Goal: Task Accomplishment & Management: Manage account settings

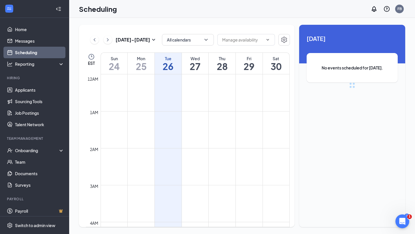
scroll to position [283, 0]
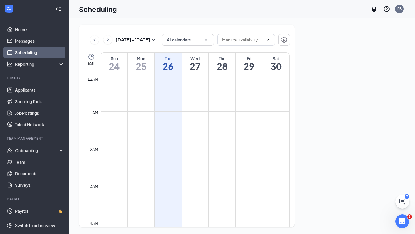
scroll to position [283, 0]
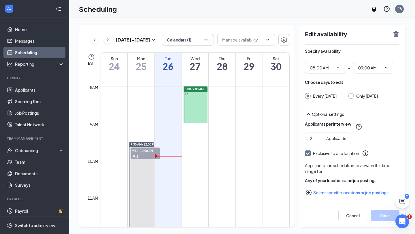
click at [216, 99] on td at bounding box center [195, 99] width 189 height 9
click at [232, 107] on td at bounding box center [195, 109] width 189 height 9
click at [262, 110] on td at bounding box center [195, 109] width 189 height 9
click at [216, 144] on td at bounding box center [195, 146] width 189 height 9
click at [163, 115] on td at bounding box center [195, 118] width 189 height 9
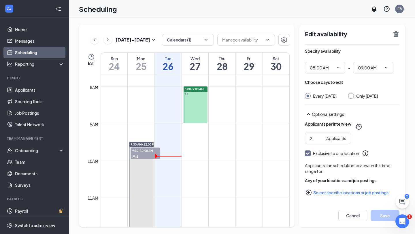
click at [241, 129] on td at bounding box center [195, 127] width 189 height 9
click at [239, 113] on td at bounding box center [195, 109] width 189 height 9
click at [201, 108] on div at bounding box center [196, 105] width 24 height 37
click at [346, 215] on button "Cancel" at bounding box center [353, 216] width 29 height 12
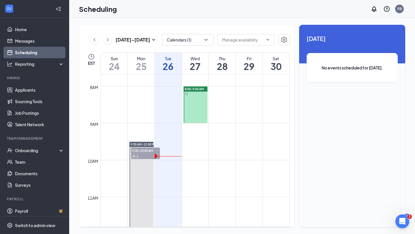
click at [193, 114] on div at bounding box center [196, 105] width 24 height 37
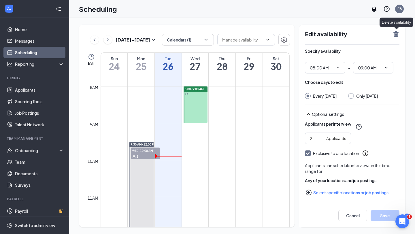
click at [396, 34] on icon "TrashOutline" at bounding box center [396, 34] width 7 height 7
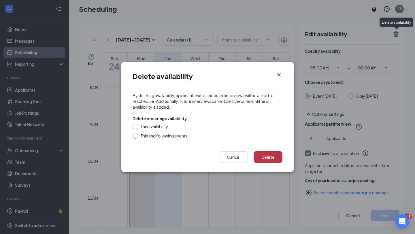
click at [272, 162] on button "Delete" at bounding box center [268, 157] width 29 height 12
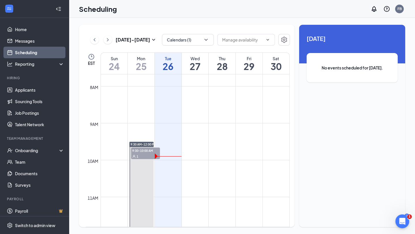
click at [226, 129] on td at bounding box center [195, 127] width 189 height 9
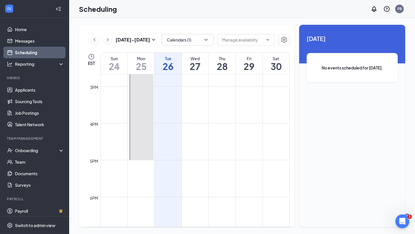
scroll to position [566, 0]
click at [188, 131] on td at bounding box center [195, 131] width 189 height 9
click at [140, 142] on td at bounding box center [195, 140] width 189 height 9
click at [136, 137] on td at bounding box center [195, 140] width 189 height 9
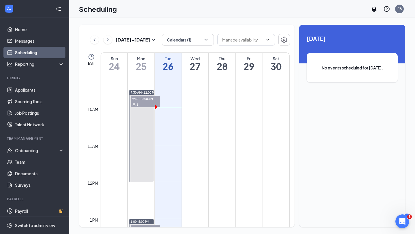
scroll to position [336, 0]
click at [223, 107] on td at bounding box center [195, 103] width 189 height 9
click at [189, 28] on div "Aug 24 - Aug 30 Calendars (1) EST Sun 24 Mon 25 Tue 26 Wed 27 Thu 28 Fri 29 Sat…" at bounding box center [187, 126] width 216 height 202
click at [24, 40] on link "Messages" at bounding box center [39, 41] width 49 height 12
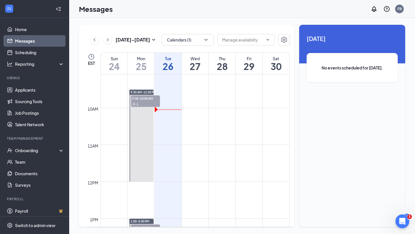
click at [25, 40] on link "Messages" at bounding box center [39, 41] width 49 height 12
click at [95, 40] on icon "ChevronLeft" at bounding box center [95, 39] width 6 height 7
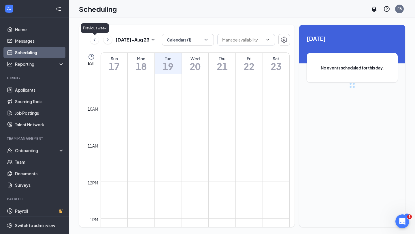
scroll to position [283, 0]
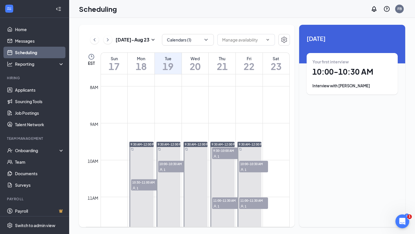
click at [176, 165] on span "10:00-10:30 AM" at bounding box center [172, 164] width 29 height 6
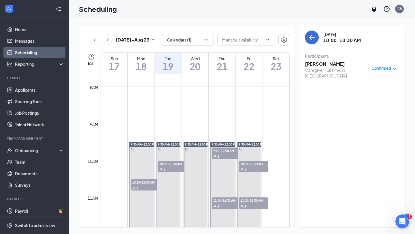
click at [315, 65] on h3 "Carlene Hopkins" at bounding box center [335, 64] width 61 height 6
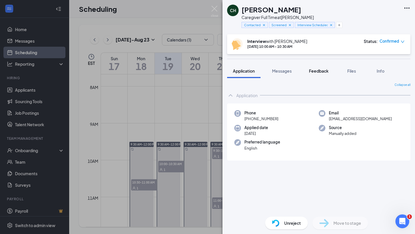
click at [316, 70] on span "Feedback" at bounding box center [319, 70] width 20 height 5
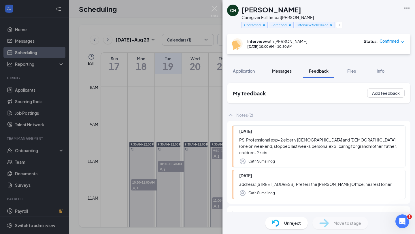
click at [287, 69] on span "Messages" at bounding box center [282, 70] width 20 height 5
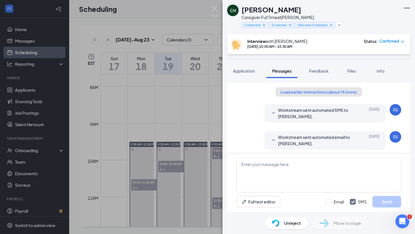
click at [285, 93] on button "Load earlier interactions (about 14 more)" at bounding box center [319, 91] width 87 height 9
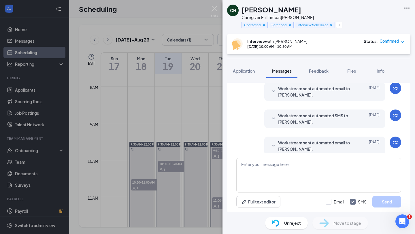
scroll to position [327, 0]
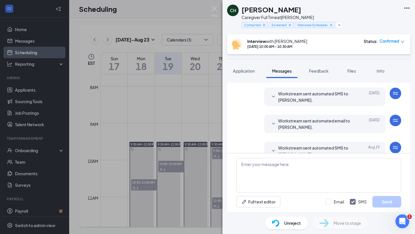
click at [275, 97] on icon "SmallChevronDown" at bounding box center [273, 96] width 7 height 7
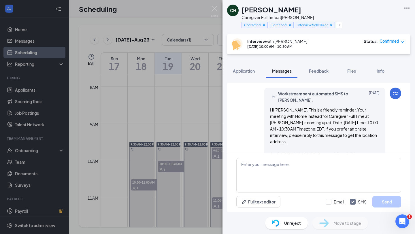
click at [275, 97] on icon "SmallChevronUp" at bounding box center [273, 96] width 7 height 7
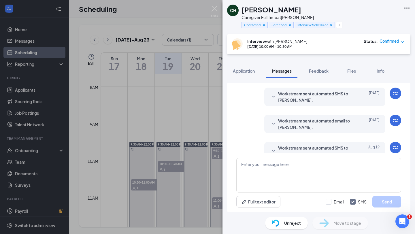
click at [215, 5] on div "CH Carlene Hopkins Caregiver Full Time at Brandon Contacted Screened Interview …" at bounding box center [207, 117] width 415 height 234
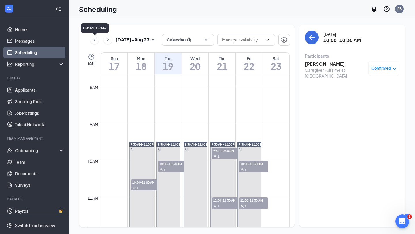
click at [96, 41] on icon "ChevronLeft" at bounding box center [95, 39] width 6 height 7
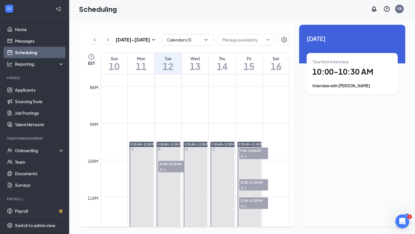
click at [248, 153] on span "9:30-10:00 AM" at bounding box center [253, 151] width 29 height 6
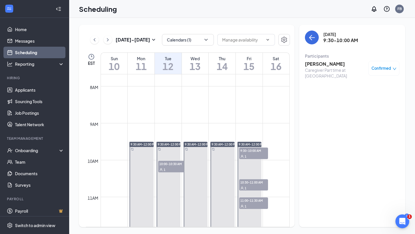
click at [316, 65] on h3 "Veronica Muro" at bounding box center [335, 64] width 61 height 6
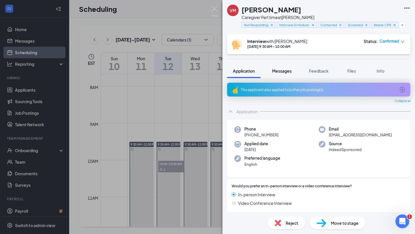
click at [279, 68] on span "Messages" at bounding box center [282, 70] width 20 height 5
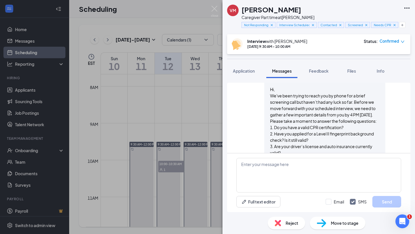
scroll to position [183, 0]
click at [271, 89] on span "Hi, We've been trying to reach you by phone for a brief screening call but have…" at bounding box center [324, 142] width 108 height 113
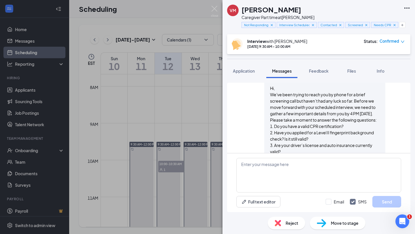
click at [271, 96] on span "Hi, We've been trying to reach you by phone for a brief screening call but have…" at bounding box center [324, 142] width 108 height 113
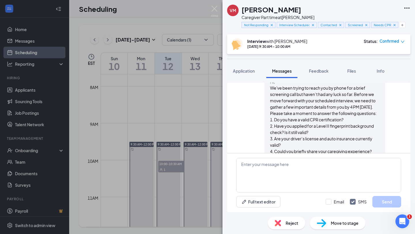
scroll to position [191, 0]
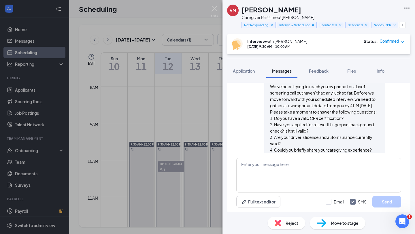
click at [271, 103] on span "Hi, We've been trying to reach you by phone for a brief screening call but have…" at bounding box center [324, 134] width 108 height 113
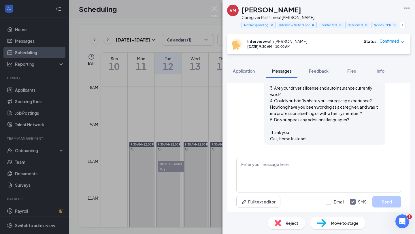
scroll to position [239, 0]
click at [214, 6] on img at bounding box center [214, 11] width 7 height 11
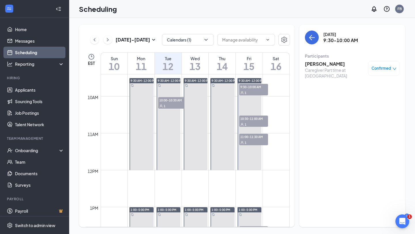
scroll to position [344, 0]
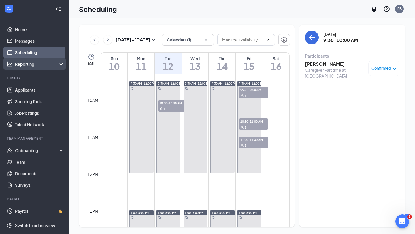
click at [22, 67] on div "Reporting" at bounding box center [34, 64] width 69 height 12
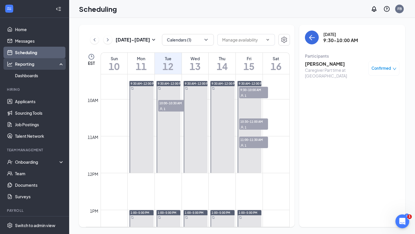
click at [19, 61] on div "Reporting" at bounding box center [34, 64] width 69 height 12
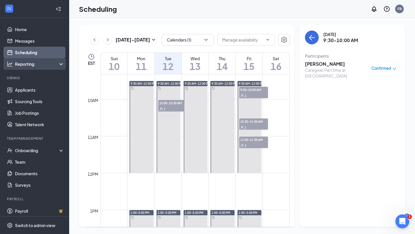
click at [19, 63] on div "Reporting" at bounding box center [40, 64] width 50 height 6
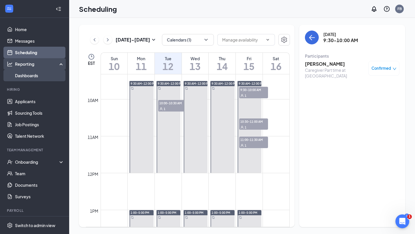
click at [23, 75] on link "Dashboards" at bounding box center [39, 76] width 49 height 12
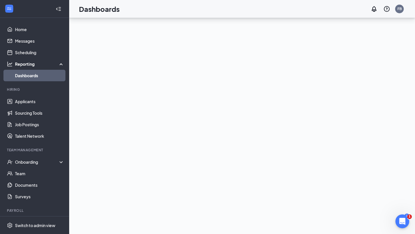
scroll to position [56, 0]
click at [22, 106] on link "Applicants" at bounding box center [39, 102] width 49 height 12
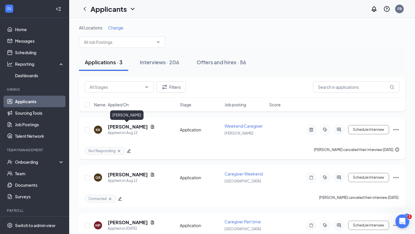
click at [117, 128] on h5 "[PERSON_NAME]" at bounding box center [128, 127] width 40 height 6
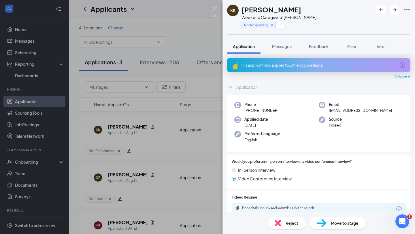
click at [157, 142] on div "KK Katelyn Kelley Weekend Caregiver at Brandon Not Responding Application Messa…" at bounding box center [207, 117] width 415 height 234
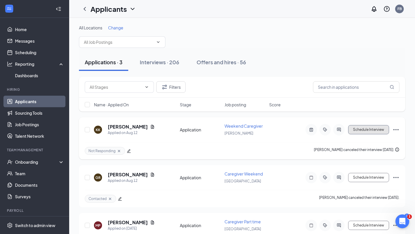
click at [363, 130] on button "Schedule Interview" at bounding box center [368, 129] width 41 height 9
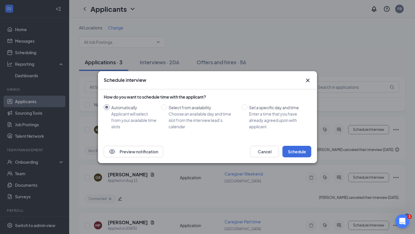
click at [277, 55] on div "Schedule interview How do you want to schedule time with the applicant? Automat…" at bounding box center [207, 117] width 415 height 234
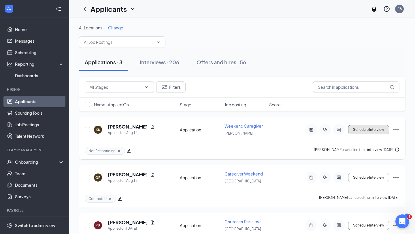
click at [369, 129] on button "Schedule Interview" at bounding box center [368, 129] width 41 height 9
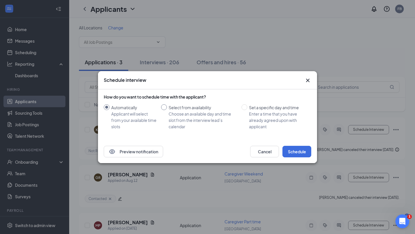
click at [165, 107] on input "Select from availability Choose an available day and time slot from the intervi…" at bounding box center [164, 107] width 6 height 6
radio input "true"
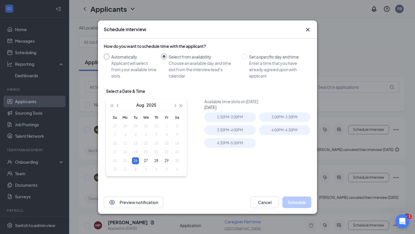
click at [134, 63] on div "Applicant will select from your available time slots" at bounding box center [133, 69] width 45 height 19
click at [110, 59] on input "Automatically Applicant will select from your available time slots" at bounding box center [107, 57] width 6 height 6
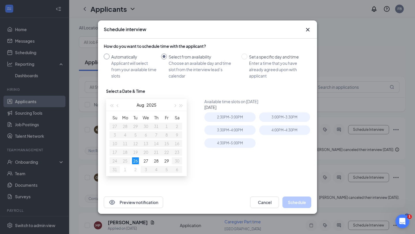
radio input "true"
radio input "false"
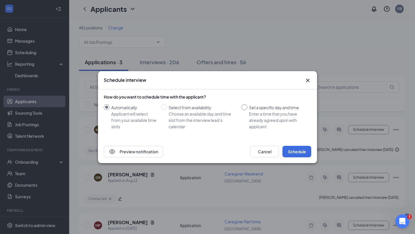
click at [263, 111] on div "Enter a time that you have already agreed upon with applicant" at bounding box center [278, 120] width 58 height 19
click at [247, 110] on input "Set a specific day and time Enter a time that you have already agreed upon with…" at bounding box center [245, 107] width 6 height 6
radio input "true"
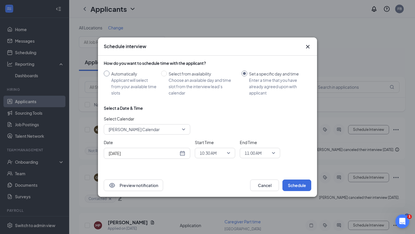
click at [120, 74] on div "Automatically" at bounding box center [133, 74] width 45 height 6
click at [110, 74] on input "Automatically Applicant will select from your available time slots" at bounding box center [107, 74] width 6 height 6
radio input "true"
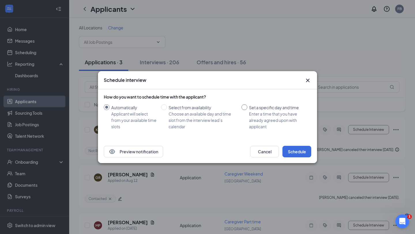
click at [246, 112] on label "Set a specific day and time Enter a time that you have already agreed upon with…" at bounding box center [275, 116] width 67 height 25
click at [246, 110] on input "Set a specific day and time Enter a time that you have already agreed upon with…" at bounding box center [245, 107] width 6 height 6
radio input "true"
radio input "false"
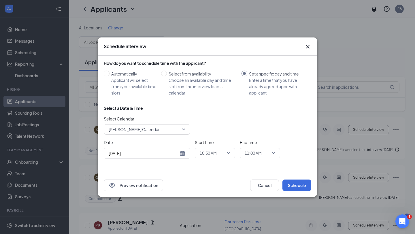
click at [309, 46] on icon "Cross" at bounding box center [308, 46] width 7 height 7
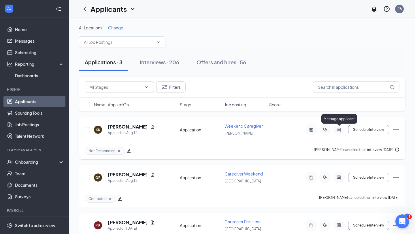
click at [339, 131] on icon "ActiveChat" at bounding box center [339, 129] width 7 height 5
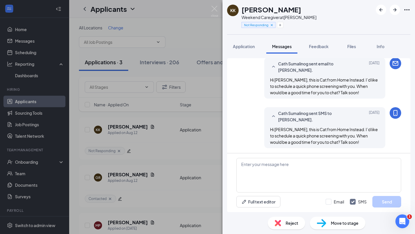
scroll to position [556, 0]
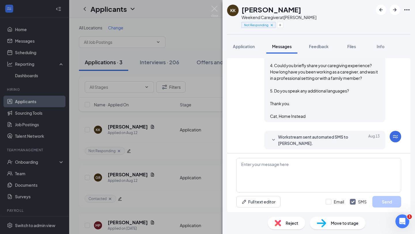
scroll to position [341, 0]
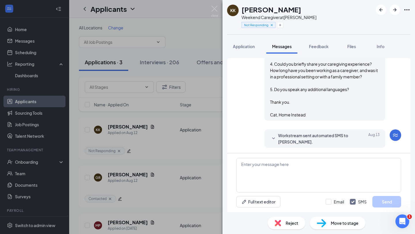
click at [200, 73] on div "KK Katelyn Kelley Weekend Caregiver at Brandon Not Responding Application Messa…" at bounding box center [207, 117] width 415 height 234
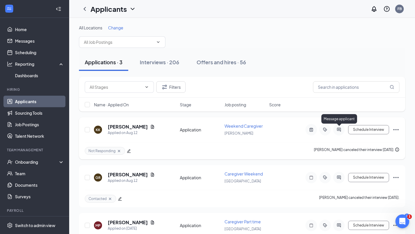
click at [339, 131] on icon "ActiveChat" at bounding box center [339, 129] width 7 height 5
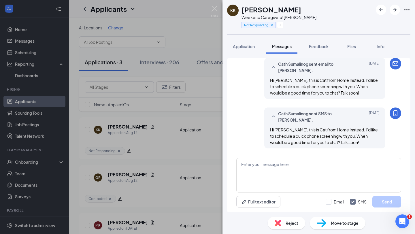
scroll to position [556, 0]
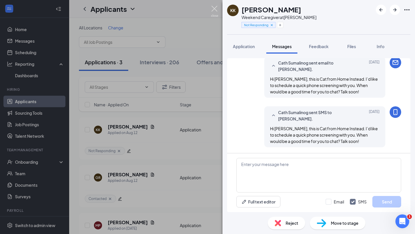
click at [215, 7] on img at bounding box center [214, 11] width 7 height 11
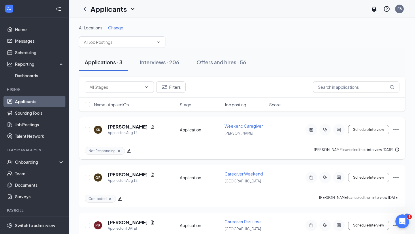
scroll to position [27, 0]
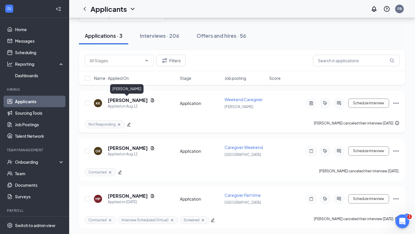
click at [121, 101] on h5 "[PERSON_NAME]" at bounding box center [128, 100] width 40 height 6
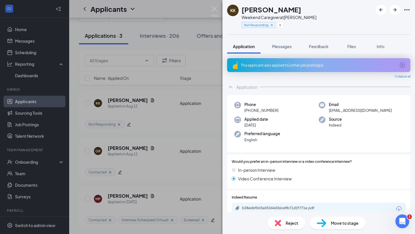
click at [193, 49] on div "KK Katelyn Kelley Weekend Caregiver at Brandon Not Responding Application Messa…" at bounding box center [207, 117] width 415 height 234
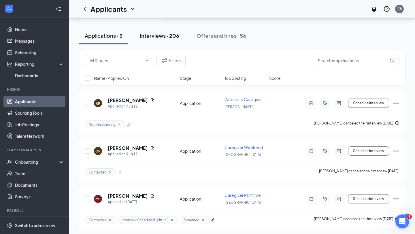
click at [181, 43] on button "Interviews · 206" at bounding box center [159, 35] width 51 height 17
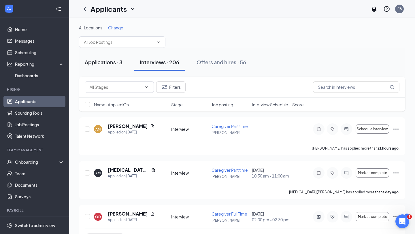
click at [101, 61] on div "Applications · 3" at bounding box center [104, 62] width 38 height 7
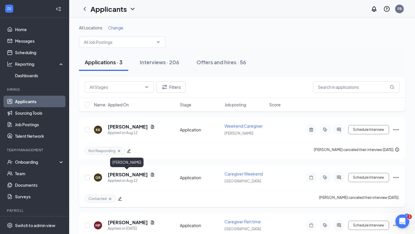
click at [117, 172] on h5 "Gabriella Rojas" at bounding box center [128, 175] width 40 height 6
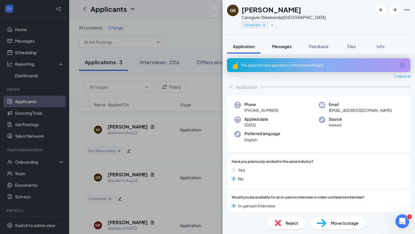
click at [282, 48] on span "Messages" at bounding box center [282, 46] width 20 height 5
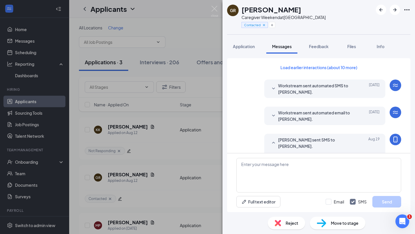
click at [305, 63] on button "Load earlier interactions (about 10 more)" at bounding box center [319, 67] width 87 height 9
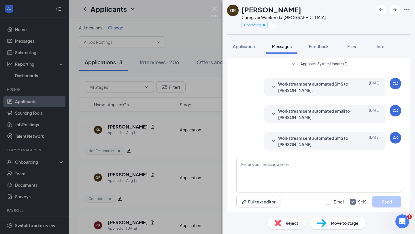
click at [273, 84] on icon "SmallChevronDown" at bounding box center [273, 87] width 7 height 7
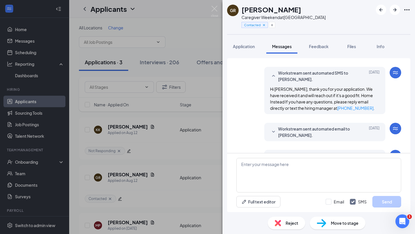
scroll to position [12, 0]
click at [275, 132] on icon "SmallChevronDown" at bounding box center [273, 131] width 7 height 7
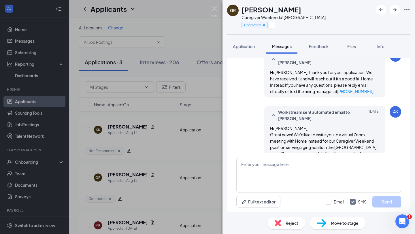
scroll to position [24, 0]
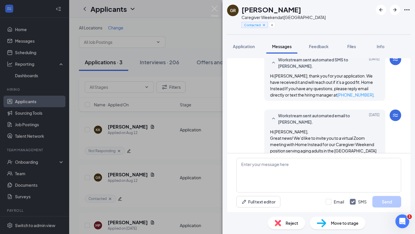
click at [254, 134] on div "Workstream sent automated email to Gabriella Rojas. Aug 12 Hi Gabriella, Great …" at bounding box center [318, 160] width 165 height 101
click at [307, 28] on div "GR Gabriella Rojas Caregiver Weekend at Tampa Contacted" at bounding box center [319, 17] width 193 height 34
click at [215, 7] on img at bounding box center [214, 11] width 7 height 11
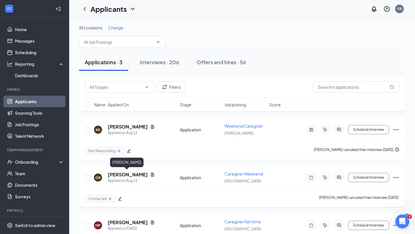
click at [125, 174] on h5 "Gabriella Rojas" at bounding box center [128, 175] width 40 height 6
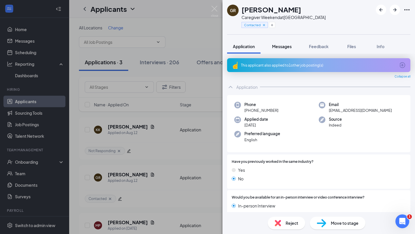
click at [280, 45] on span "Messages" at bounding box center [282, 46] width 20 height 5
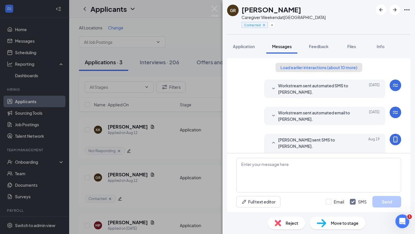
click at [304, 65] on button "Load earlier interactions (about 10 more)" at bounding box center [319, 67] width 87 height 9
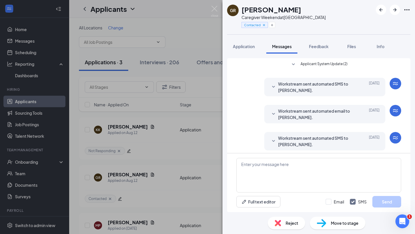
click at [276, 85] on icon "SmallChevronDown" at bounding box center [273, 87] width 7 height 7
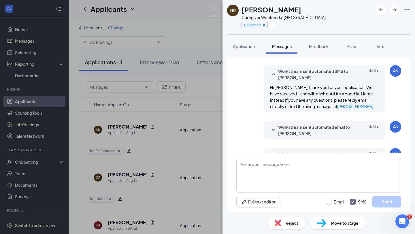
scroll to position [14, 0]
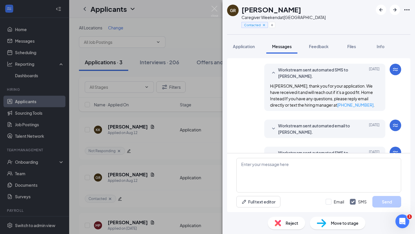
click at [274, 127] on icon "SmallChevronDown" at bounding box center [273, 128] width 7 height 7
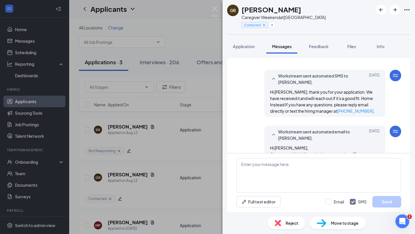
scroll to position [0, 0]
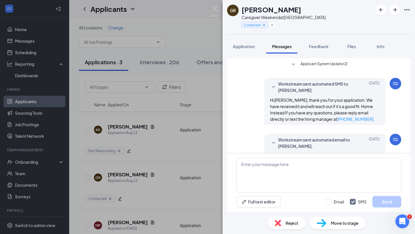
click at [373, 117] on div "Hi Gabriella Rojas, thank you for your application. We have received it and wil…" at bounding box center [325, 109] width 110 height 25
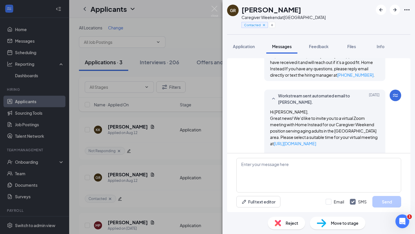
scroll to position [46, 0]
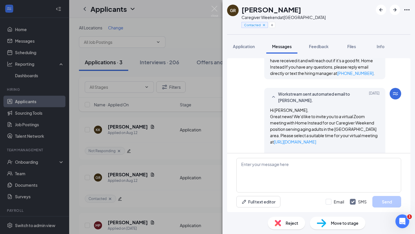
click at [354, 147] on p at bounding box center [325, 148] width 110 height 6
click at [305, 142] on link "https://l.wrkstrm.us/B6Sqs2_rM" at bounding box center [295, 141] width 42 height 5
click at [212, 8] on img at bounding box center [214, 11] width 7 height 11
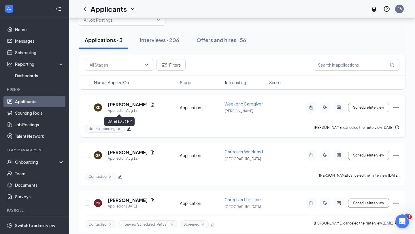
scroll to position [27, 0]
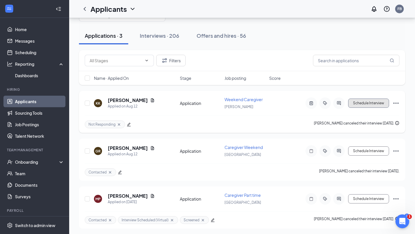
click at [366, 105] on button "Schedule Interview" at bounding box center [368, 103] width 41 height 9
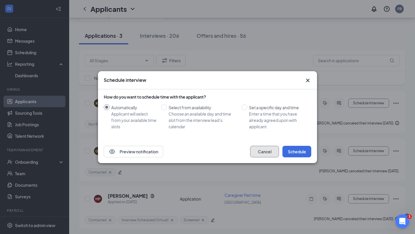
click at [266, 154] on button "Cancel" at bounding box center [264, 152] width 29 height 12
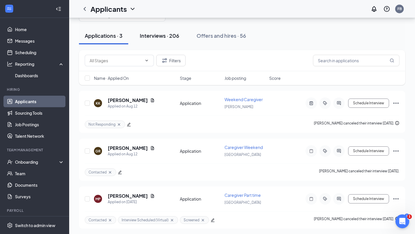
click at [161, 34] on div "Interviews · 206" at bounding box center [160, 35] width 40 height 7
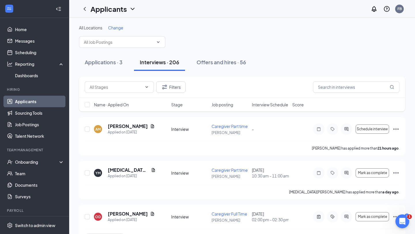
click at [234, 44] on div "All Locations Change" at bounding box center [242, 36] width 326 height 23
click at [208, 63] on div "Offers and hires · 56" at bounding box center [222, 62] width 50 height 7
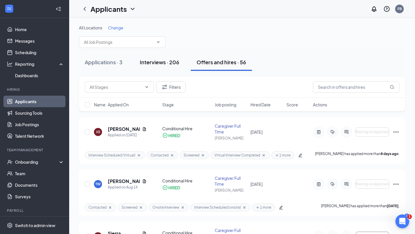
click at [157, 60] on div "Interviews · 206" at bounding box center [160, 62] width 40 height 7
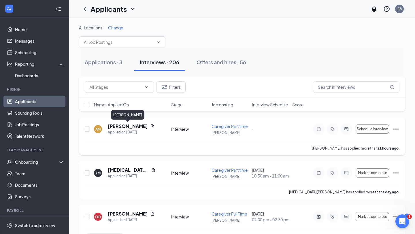
click at [122, 127] on h5 "[PERSON_NAME]" at bounding box center [128, 126] width 40 height 6
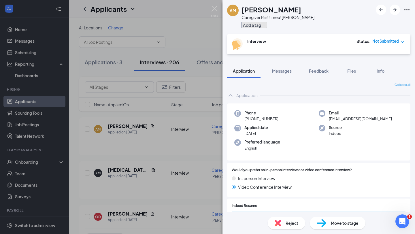
click at [264, 25] on icon "Plus" at bounding box center [263, 24] width 3 height 3
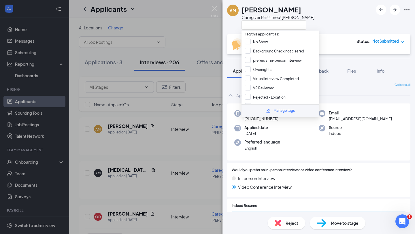
click at [336, 22] on div "AM Alaisha Mccluster Caregiver Part time at Brandon" at bounding box center [319, 17] width 193 height 34
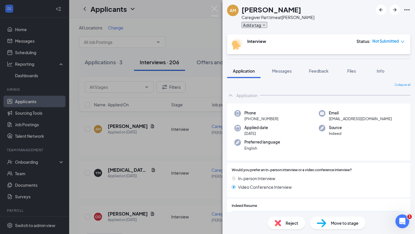
click at [264, 25] on icon "Plus" at bounding box center [263, 24] width 3 height 3
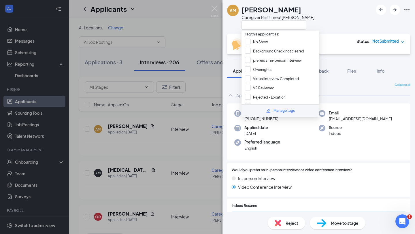
click at [324, 20] on div "AM Alaisha Mccluster Caregiver Part time at Brandon" at bounding box center [319, 17] width 193 height 34
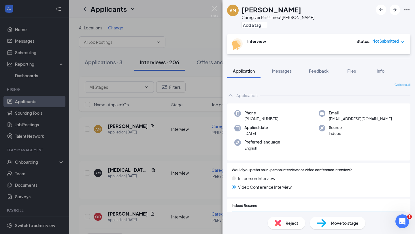
click at [308, 33] on div "AM Alaisha Mccluster Caregiver Part time at Brandon Add a tag" at bounding box center [319, 17] width 193 height 34
click at [311, 43] on div "Interview Status : Not Submitted" at bounding box center [318, 44] width 173 height 12
click at [403, 42] on icon "down" at bounding box center [403, 42] width 4 height 4
click at [342, 27] on div "AM Alaisha Mccluster Caregiver Part time at Brandon Add a tag" at bounding box center [319, 17] width 193 height 34
click at [319, 27] on div "AM Alaisha Mccluster Caregiver Part time at Brandon Add a tag" at bounding box center [319, 17] width 193 height 34
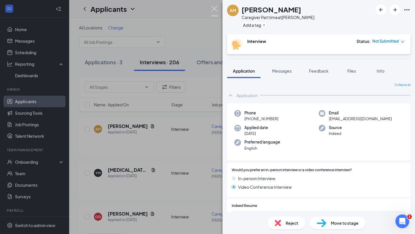
click at [214, 9] on img at bounding box center [214, 11] width 7 height 11
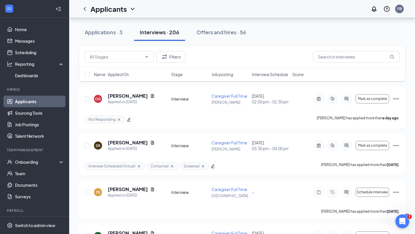
scroll to position [121, 0]
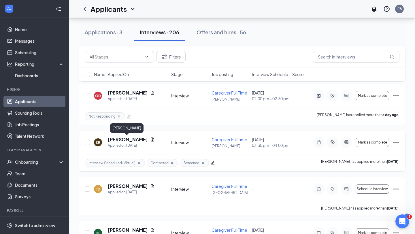
click at [120, 141] on h5 "[PERSON_NAME]" at bounding box center [128, 139] width 40 height 6
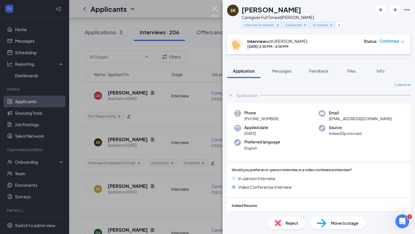
click at [213, 9] on img at bounding box center [214, 11] width 7 height 11
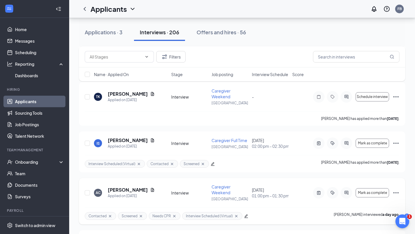
scroll to position [310, 0]
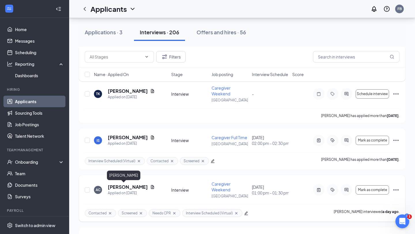
click at [116, 188] on h5 "[PERSON_NAME]" at bounding box center [128, 187] width 40 height 6
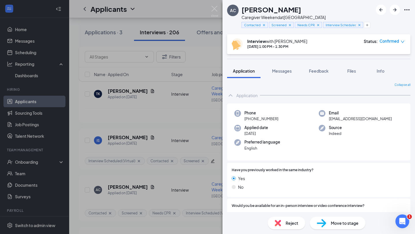
click at [322, 42] on div "Interview with Fritzie Baricar Aug 25, 1:00 PM - 1:30 PM Status : Confirmed" at bounding box center [318, 44] width 173 height 12
click at [308, 41] on div "Interview with Fritzie Baricar Aug 25, 1:00 PM - 1:30 PM Status : Confirmed" at bounding box center [318, 44] width 173 height 12
click at [318, 69] on span "Feedback" at bounding box center [319, 70] width 20 height 5
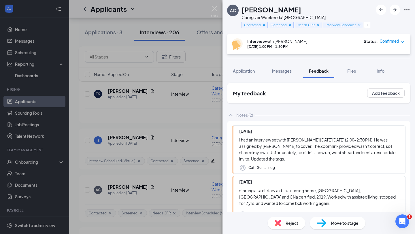
click at [337, 36] on div "Interview with Fritzie Baricar Aug 25, 1:00 PM - 1:30 PM Status : Confirmed" at bounding box center [318, 44] width 183 height 20
click at [351, 13] on div "[PERSON_NAME]" at bounding box center [303, 10] width 122 height 10
click at [403, 42] on icon "down" at bounding box center [403, 42] width 4 height 4
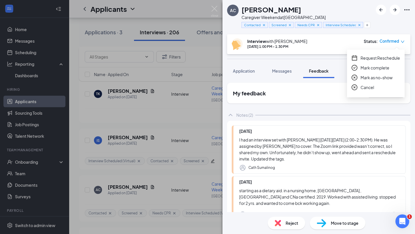
click at [374, 58] on span "Request Reschedule" at bounding box center [381, 58] width 40 height 6
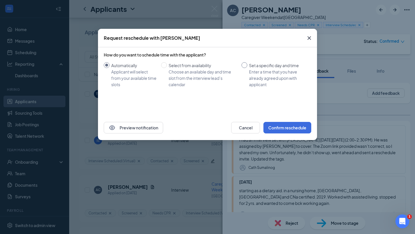
click at [245, 65] on input "Set a specific day and time Enter a time that you have already agreed upon with…" at bounding box center [245, 65] width 6 height 6
radio input "true"
radio input "false"
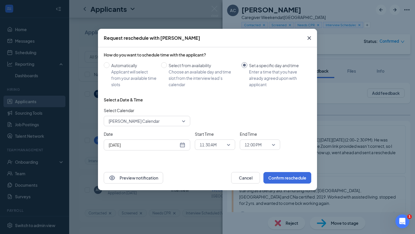
click at [184, 121] on span "Fritzie Baricar's Calendar" at bounding box center [147, 121] width 77 height 9
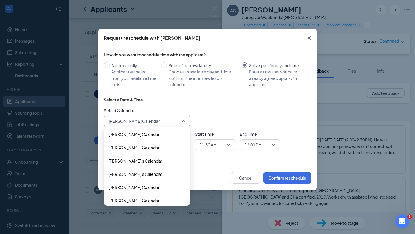
scroll to position [27, 0]
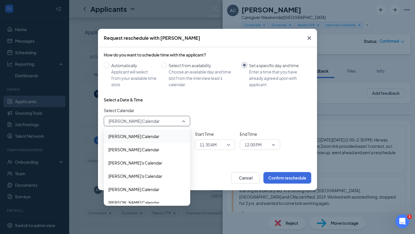
click at [211, 108] on div "Select Calendar Fritzie Baricar's Calendar 193003 177596 189308 Alexis's Calend…" at bounding box center [208, 116] width 208 height 19
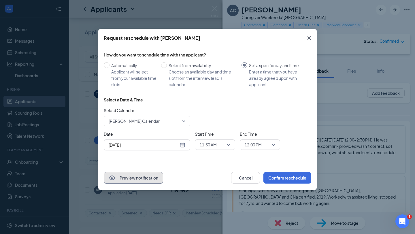
click at [150, 181] on button "Preview notification" at bounding box center [133, 178] width 59 height 12
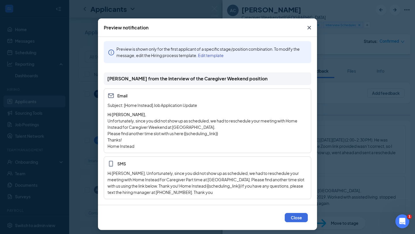
scroll to position [13, 0]
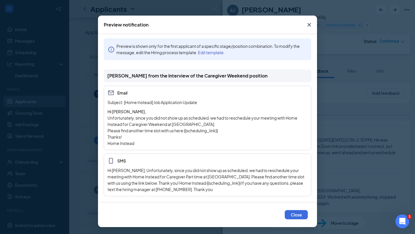
click at [309, 25] on icon "Cross" at bounding box center [309, 24] width 7 height 7
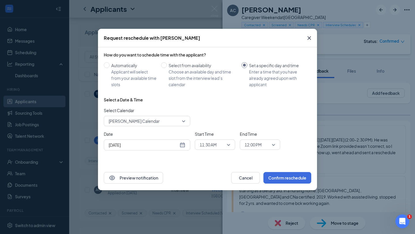
click at [309, 38] on icon "Cross" at bounding box center [309, 38] width 7 height 7
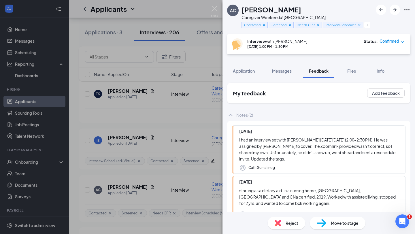
click at [402, 42] on icon "down" at bounding box center [403, 42] width 4 height 4
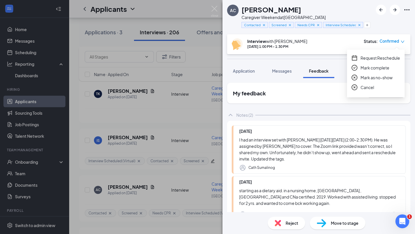
click at [376, 78] on span "Mark as no-show" at bounding box center [377, 77] width 32 height 6
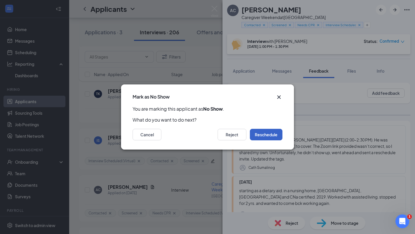
click at [267, 136] on button "Reschedule" at bounding box center [266, 135] width 33 height 12
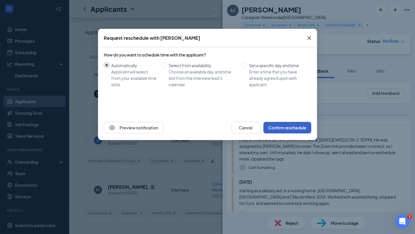
click at [290, 129] on button "Confirm reschedule" at bounding box center [288, 128] width 48 height 12
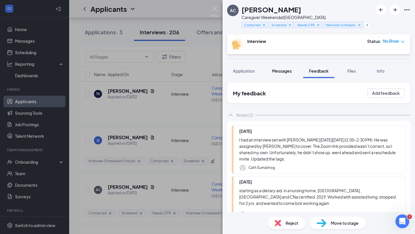
click at [283, 72] on span "Messages" at bounding box center [282, 70] width 20 height 5
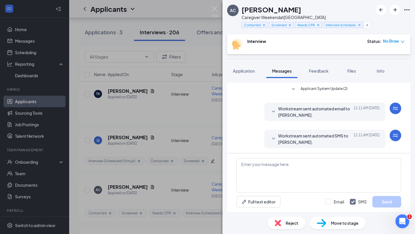
scroll to position [214, 0]
click at [274, 109] on icon "SmallChevronDown" at bounding box center [273, 111] width 7 height 7
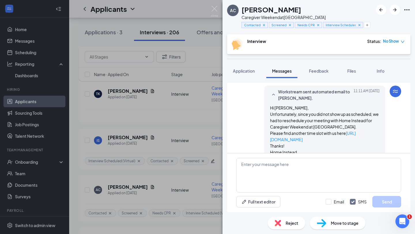
scroll to position [232, 0]
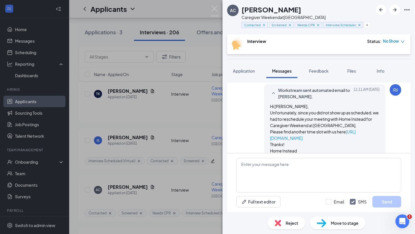
drag, startPoint x: 301, startPoint y: 50, endPoint x: 288, endPoint y: 50, distance: 13.3
click at [288, 50] on div "Interview Status : No Show" at bounding box center [318, 44] width 183 height 20
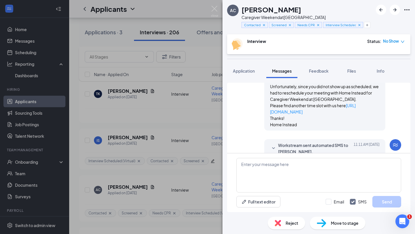
scroll to position [259, 0]
click at [401, 42] on icon "down" at bounding box center [403, 42] width 4 height 4
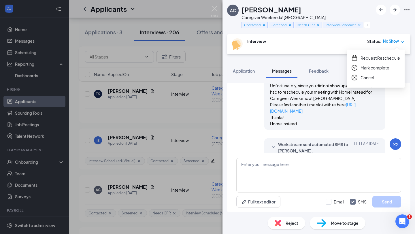
click at [359, 12] on div "[PERSON_NAME]" at bounding box center [303, 10] width 122 height 10
click at [403, 43] on icon "down" at bounding box center [403, 42] width 4 height 4
click at [385, 23] on div "AC ALEXUS CRUICKSHANK Caregiver Weekend at Tampa Contacted Screened Needs CPR I…" at bounding box center [319, 17] width 193 height 34
click at [215, 8] on img at bounding box center [214, 11] width 7 height 11
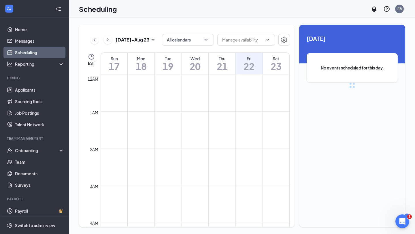
scroll to position [283, 0]
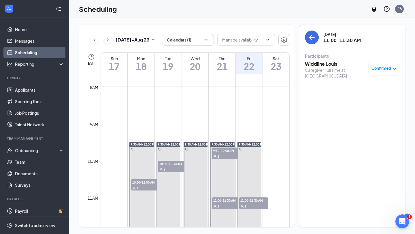
click at [312, 67] on h3 "Widdline Louis" at bounding box center [335, 64] width 61 height 6
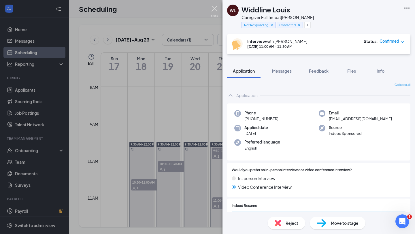
click at [213, 11] on img at bounding box center [214, 11] width 7 height 11
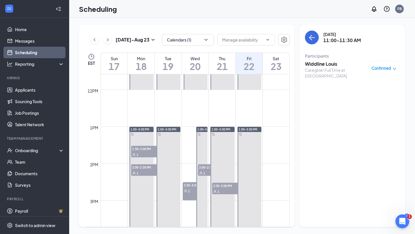
scroll to position [429, 0]
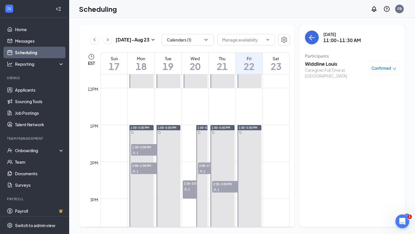
click at [189, 21] on div "Aug 17 - Aug 23 Calendars (1) EST Sun 17 Mon 18 Tue 19 Wed 20 Thu 21 Fri 22 Sat…" at bounding box center [242, 126] width 346 height 216
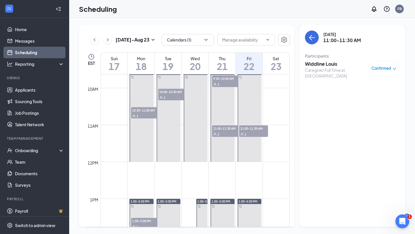
scroll to position [354, 0]
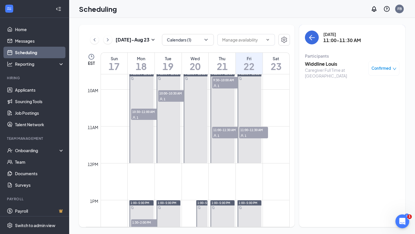
click at [136, 23] on div "Aug 17 - Aug 23 Calendars (1) EST Sun 17 Mon 18 Tue 19 Wed 20 Thu 21 Fri 22 Sat…" at bounding box center [242, 126] width 346 height 216
click at [297, 29] on div "Aug 17 - Aug 23 Calendars (1) EST Sun 17 Mon 18 Tue 19 Wed 20 Thu 21 Fri 22 Sat…" at bounding box center [242, 126] width 326 height 202
click at [22, 89] on link "Applicants" at bounding box center [39, 90] width 49 height 12
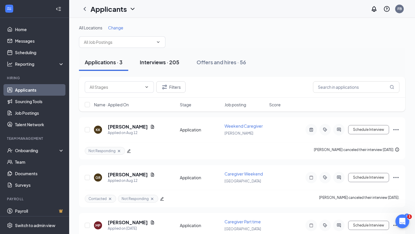
click at [154, 61] on div "Interviews · 205" at bounding box center [160, 62] width 40 height 7
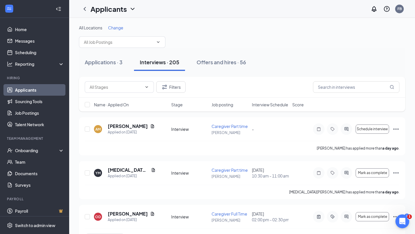
click at [267, 105] on span "Interview Schedule" at bounding box center [270, 105] width 36 height 6
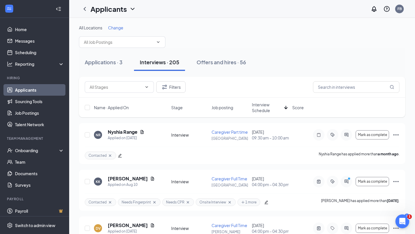
click at [287, 106] on icon "ArrowDown" at bounding box center [286, 107] width 7 height 7
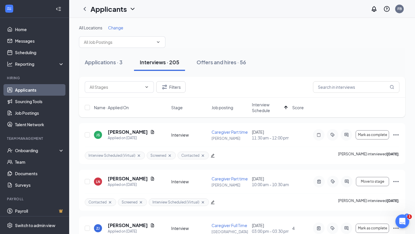
click at [258, 108] on span "Interview Schedule" at bounding box center [267, 108] width 30 height 12
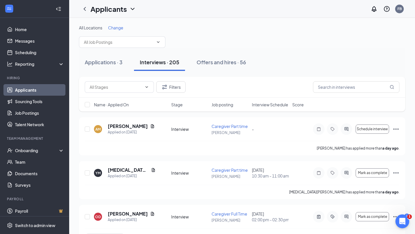
click at [265, 106] on span "Interview Schedule" at bounding box center [270, 105] width 36 height 6
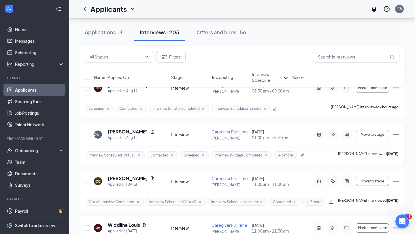
scroll to position [553, 0]
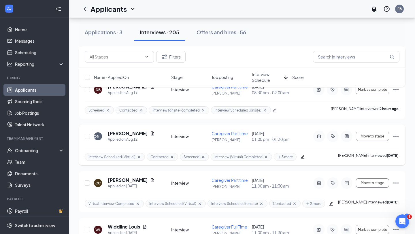
click at [302, 143] on div "JO Jessica Ortega Applied on Aug 12 Interview Caregiver Part time Brandon Augus…" at bounding box center [242, 139] width 315 height 18
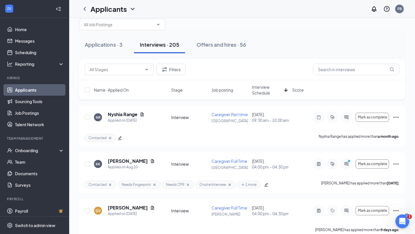
scroll to position [0, 0]
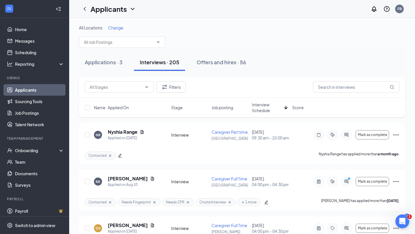
click at [283, 55] on div "Applications · 3 Interviews · 205 Offers and hires · 56" at bounding box center [242, 62] width 326 height 17
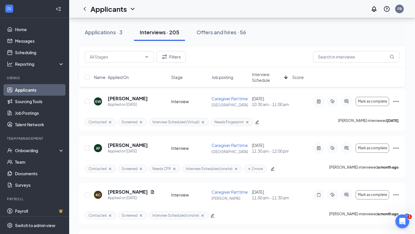
scroll to position [1720, 0]
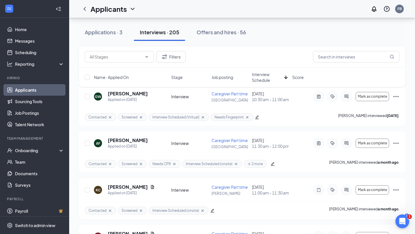
click at [275, 44] on div "Applications · 3 Interviews · 205 Offers and hires · 56" at bounding box center [242, 32] width 326 height 29
click at [266, 37] on div "Applications · 3 Interviews · 205 Offers and hires · 56" at bounding box center [242, 32] width 326 height 17
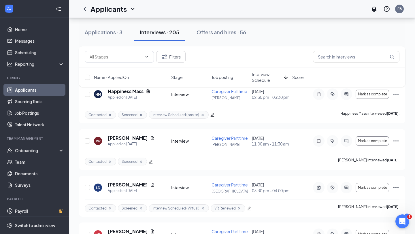
scroll to position [1489, 0]
click at [237, 89] on div "Filters Name · Applied On Stage Job posting Interview Schedule Score" at bounding box center [242, 69] width 326 height 46
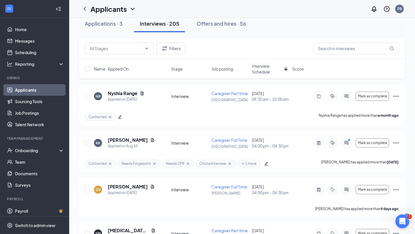
scroll to position [0, 0]
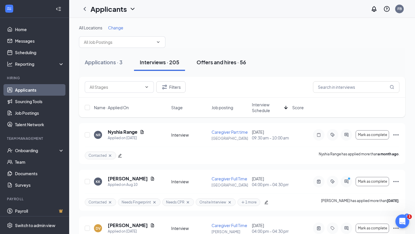
click at [212, 61] on div "Offers and hires · 56" at bounding box center [222, 62] width 50 height 7
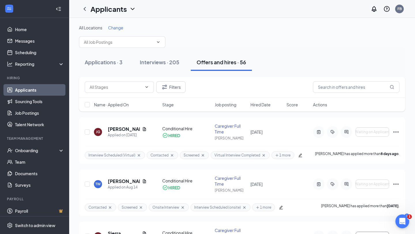
click at [275, 52] on div "Applications · 3 Interviews · 205 Offers and hires · 56" at bounding box center [242, 62] width 326 height 29
click at [181, 46] on div "All Locations Change" at bounding box center [242, 36] width 326 height 23
click at [28, 101] on link "Sourcing Tools" at bounding box center [39, 102] width 49 height 12
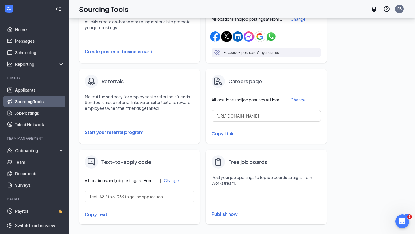
scroll to position [136, 0]
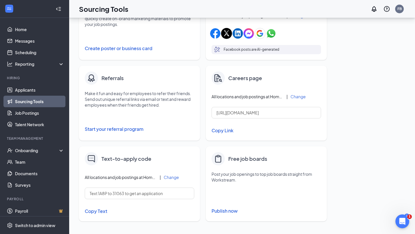
click at [221, 131] on button "Copy Link" at bounding box center [267, 131] width 110 height 10
click at [227, 132] on button "Copy Link" at bounding box center [267, 131] width 110 height 10
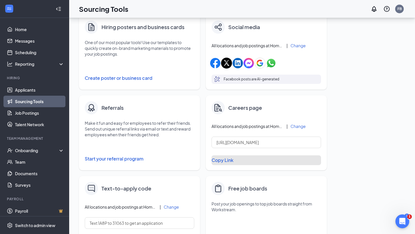
scroll to position [108, 0]
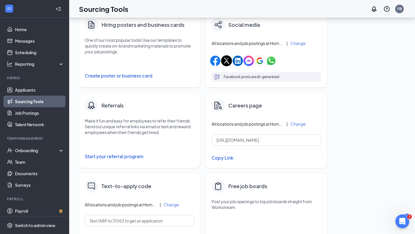
click at [221, 158] on button "Copy Link" at bounding box center [267, 158] width 110 height 10
click at [26, 53] on link "Scheduling" at bounding box center [39, 53] width 49 height 12
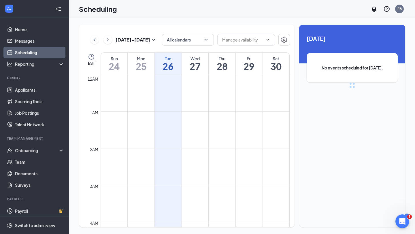
scroll to position [283, 0]
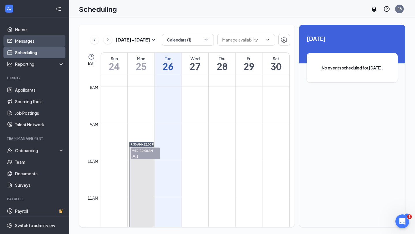
click at [21, 42] on link "Messages" at bounding box center [39, 41] width 49 height 12
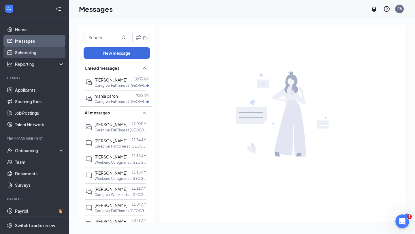
click at [22, 53] on link "Scheduling" at bounding box center [39, 53] width 49 height 12
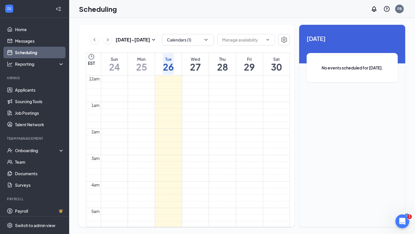
scroll to position [283, 0]
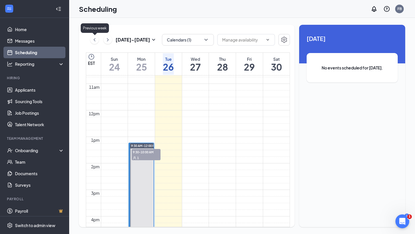
click at [95, 41] on icon "ChevronLeft" at bounding box center [95, 39] width 2 height 3
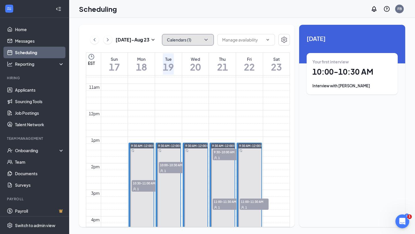
click at [205, 41] on icon "ChevronDown" at bounding box center [206, 40] width 6 height 6
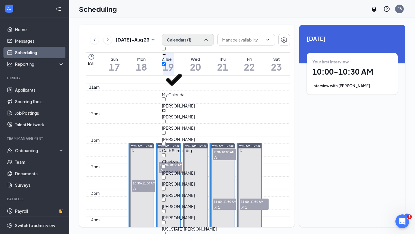
click at [166, 109] on input "Angie Hill" at bounding box center [164, 111] width 4 height 4
checkbox input "true"
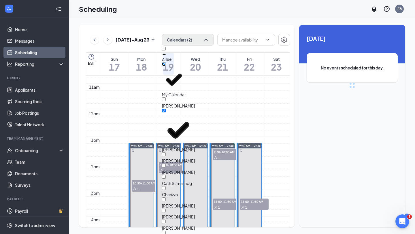
click at [166, 65] on input "My Calendar" at bounding box center [164, 64] width 4 height 4
checkbox input "false"
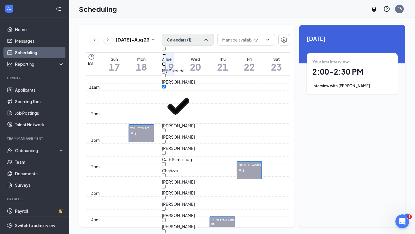
click at [145, 134] on div "1" at bounding box center [141, 134] width 24 height 6
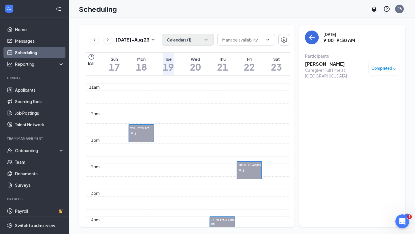
click at [318, 65] on h3 "Renee Nussbaum" at bounding box center [335, 64] width 61 height 6
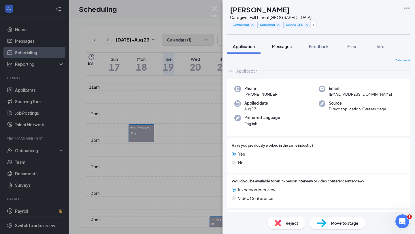
click at [281, 45] on span "Messages" at bounding box center [282, 46] width 20 height 5
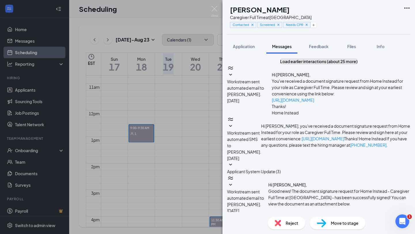
click at [300, 65] on button "Load earlier interactions (about 25 more)" at bounding box center [319, 61] width 78 height 6
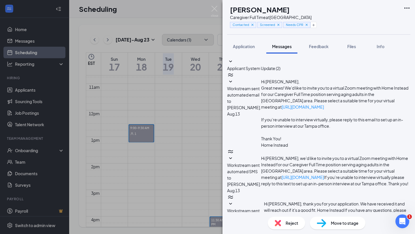
click at [281, 66] on span "Applicant System Update (2)" at bounding box center [253, 68] width 53 height 5
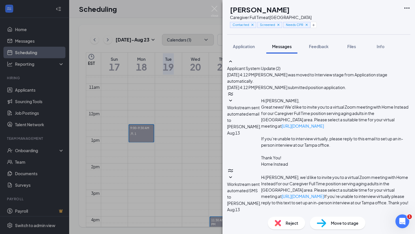
click at [232, 62] on icon "SmallChevronUp" at bounding box center [230, 62] width 3 height 2
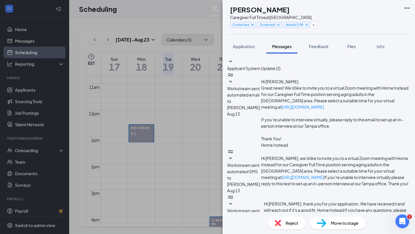
click at [234, 85] on icon "SmallChevronDown" at bounding box center [230, 81] width 7 height 7
click at [261, 163] on span "Workstream sent automated SMS to Renee Nussbaum." at bounding box center [244, 175] width 34 height 24
click at [234, 155] on icon "SmallChevronUp" at bounding box center [230, 158] width 7 height 7
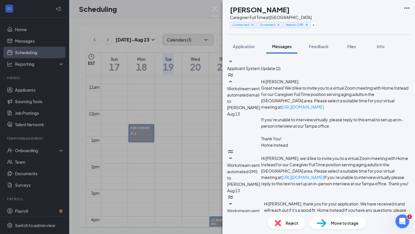
click at [234, 78] on icon "SmallChevronUp" at bounding box center [230, 81] width 7 height 7
click at [234, 201] on icon "SmallChevronDown" at bounding box center [230, 204] width 7 height 7
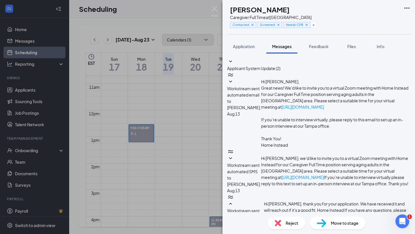
scroll to position [108, 0]
click at [215, 11] on img at bounding box center [214, 11] width 7 height 11
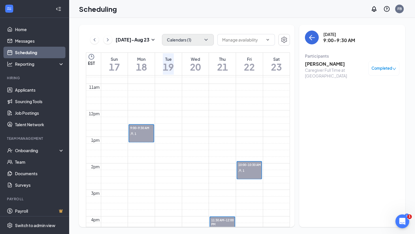
click at [249, 173] on div "10:00-10:30 AM 1" at bounding box center [249, 170] width 24 height 17
click at [313, 62] on h3 "Debra Robertson" at bounding box center [335, 64] width 61 height 6
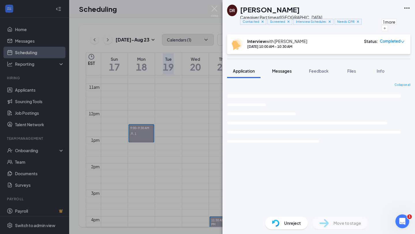
click at [283, 70] on span "Messages" at bounding box center [282, 70] width 20 height 5
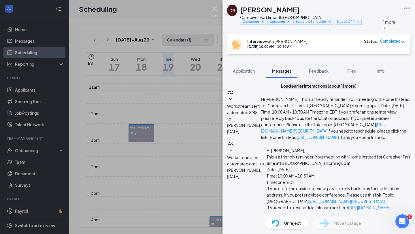
click at [299, 89] on button "Load earlier interactions (about 11 more)" at bounding box center [319, 86] width 76 height 6
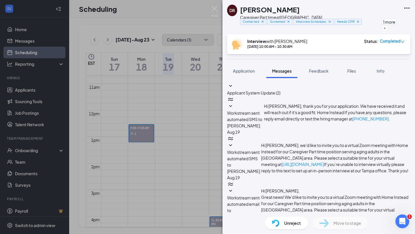
scroll to position [45, 0]
click at [261, 188] on div at bounding box center [244, 191] width 34 height 7
click at [234, 188] on icon "SmallChevronUp" at bounding box center [230, 191] width 7 height 7
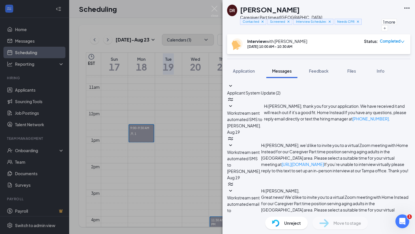
drag, startPoint x: 289, startPoint y: 107, endPoint x: 279, endPoint y: 95, distance: 14.9
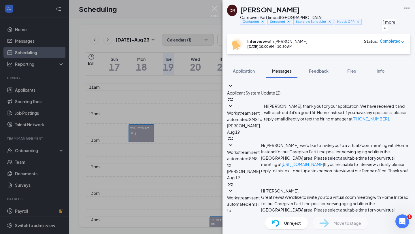
scroll to position [502, 0]
drag, startPoint x: 307, startPoint y: 136, endPoint x: 269, endPoint y: 127, distance: 39.4
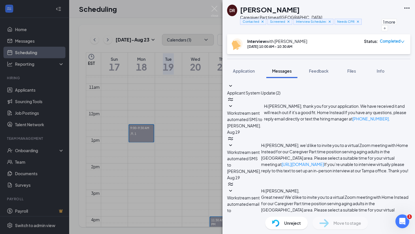
click at [209, 10] on div "DR Debra Robertson Caregiver Part time at Tampa Contacted Screened Interview Sc…" at bounding box center [207, 117] width 415 height 234
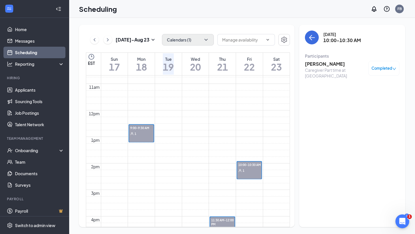
click at [128, 22] on div "Aug 17 - Aug 23 Calendars (1) EST Sun 17 Mon 18 Tue 19 Wed 20 Thu 21 Fri 22 Sat…" at bounding box center [242, 126] width 346 height 216
click at [303, 12] on div "Scheduling FB" at bounding box center [242, 9] width 346 height 18
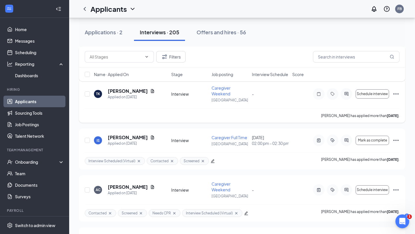
scroll to position [310, 0]
click at [328, 31] on div "Applications · 2 Interviews · 205 Offers and hires · 56" at bounding box center [242, 32] width 326 height 17
click at [397, 94] on icon "Ellipses" at bounding box center [396, 94] width 7 height 7
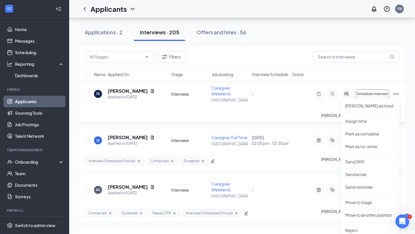
click at [92, 106] on div "TK Tia Kennedy Applied on Aug 22 Interview Caregiver Weekend Tampa - Schedule i…" at bounding box center [242, 96] width 315 height 23
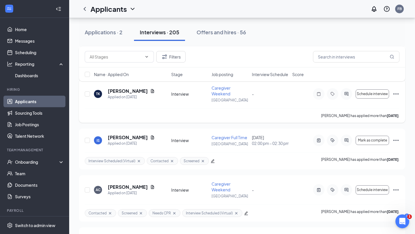
click at [396, 94] on icon "Ellipses" at bounding box center [396, 93] width 5 height 1
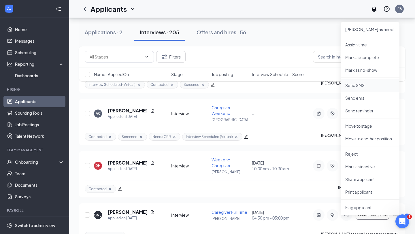
scroll to position [387, 0]
click at [362, 179] on p "Share applicant" at bounding box center [370, 179] width 50 height 6
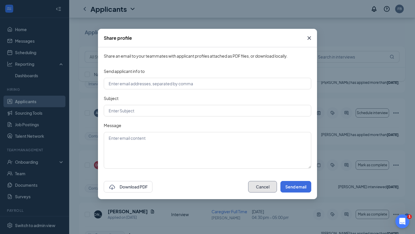
click at [259, 190] on button "Cancel" at bounding box center [262, 187] width 29 height 12
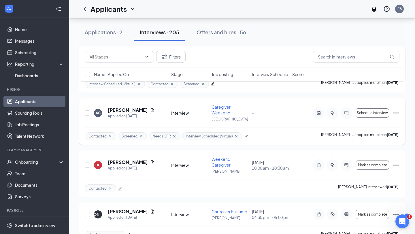
click at [397, 112] on icon "Ellipses" at bounding box center [396, 113] width 7 height 7
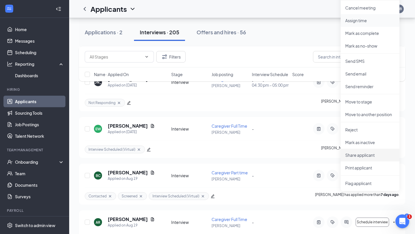
scroll to position [529, 0]
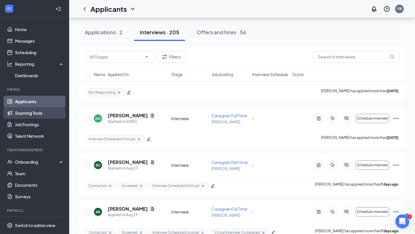
click at [32, 118] on link "Sourcing Tools" at bounding box center [39, 113] width 49 height 12
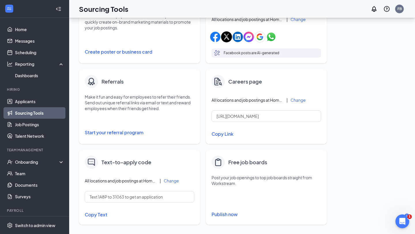
scroll to position [133, 0]
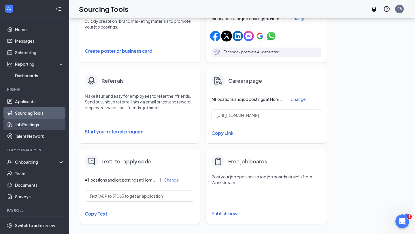
click at [27, 127] on link "Job Postings" at bounding box center [39, 125] width 49 height 12
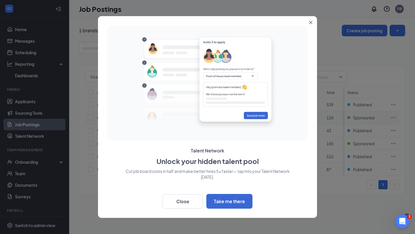
scroll to position [0, 61]
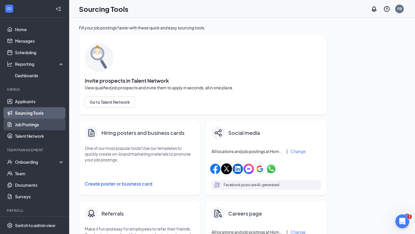
click at [25, 123] on link "Job Postings" at bounding box center [39, 125] width 49 height 12
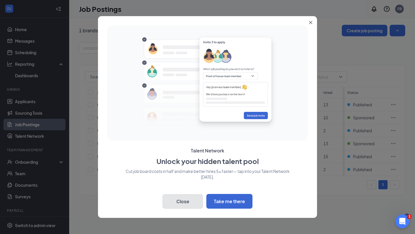
click at [191, 206] on button "Close" at bounding box center [183, 201] width 40 height 14
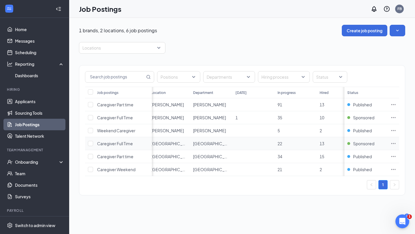
scroll to position [0, 1]
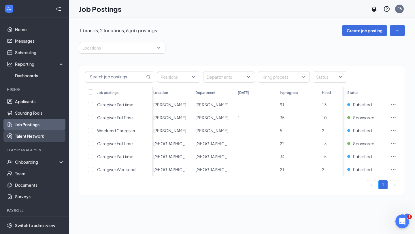
click at [29, 138] on link "Talent Network" at bounding box center [39, 136] width 49 height 12
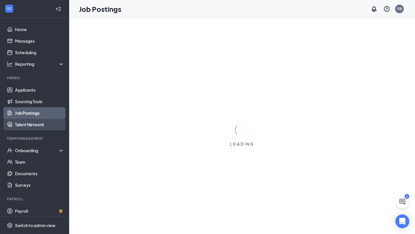
click at [20, 124] on link "Talent Network" at bounding box center [39, 125] width 49 height 12
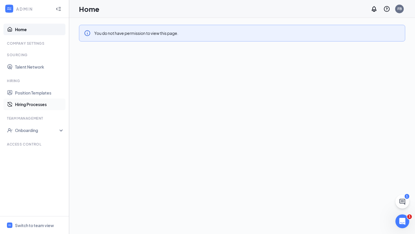
click at [31, 104] on link "Hiring Processes" at bounding box center [39, 105] width 49 height 12
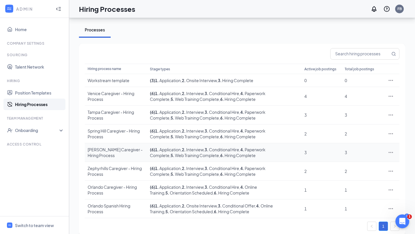
scroll to position [29, 0]
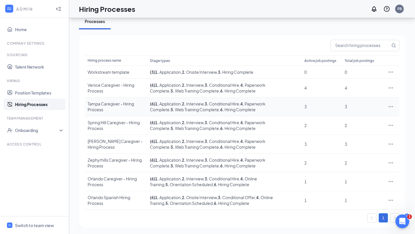
click at [114, 105] on div "Tampa Caregiver - Hiring Process" at bounding box center [116, 107] width 57 height 12
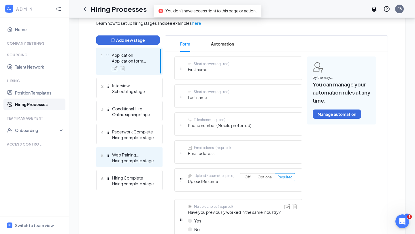
scroll to position [125, 0]
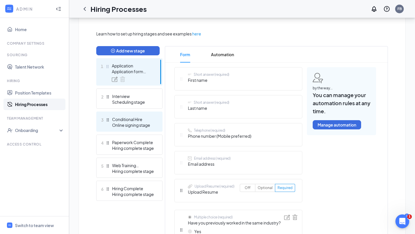
click at [123, 124] on div "Online signing stage" at bounding box center [133, 125] width 42 height 6
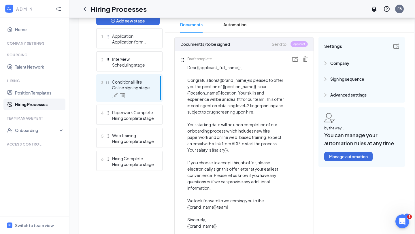
scroll to position [158, 0]
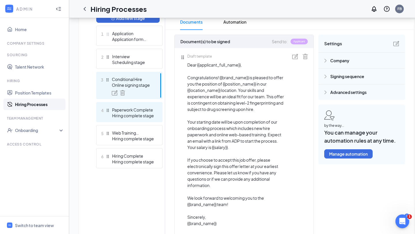
click at [129, 117] on div "Hiring complete stage" at bounding box center [133, 116] width 42 height 6
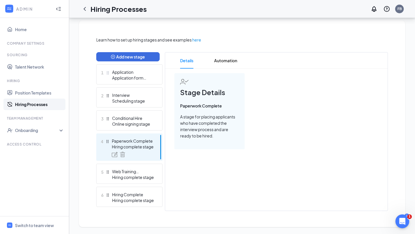
scroll to position [119, 0]
click at [131, 98] on div "Interview" at bounding box center [133, 95] width 42 height 6
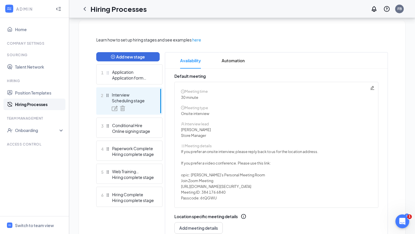
scroll to position [158, 0]
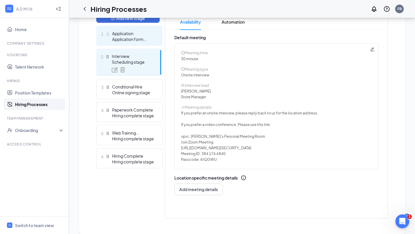
click at [130, 38] on div "Application form stage" at bounding box center [133, 39] width 42 height 6
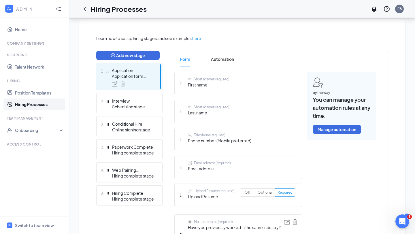
scroll to position [120, 0]
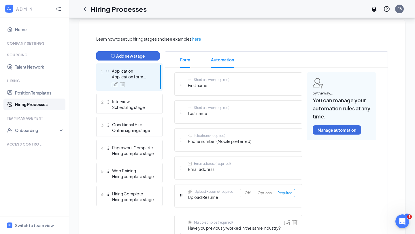
click at [220, 58] on span "Automation" at bounding box center [222, 60] width 23 height 16
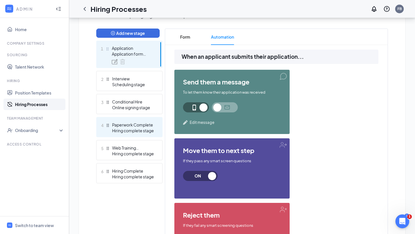
scroll to position [140, 0]
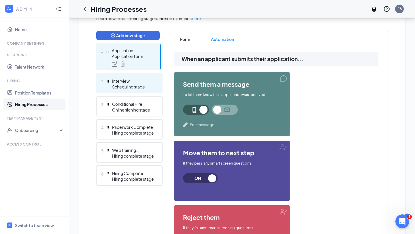
click at [122, 87] on div "Scheduling stage" at bounding box center [133, 87] width 42 height 6
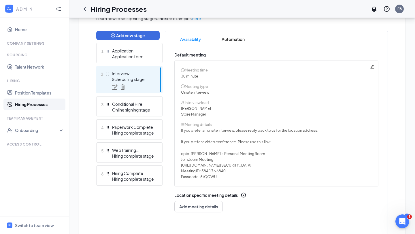
click at [224, 178] on span "If you prefer an onsite interview, please reply back to us for the location add…" at bounding box center [250, 153] width 138 height 52
drag, startPoint x: 221, startPoint y: 178, endPoint x: 213, endPoint y: 175, distance: 9.1
click at [213, 175] on span "If you prefer an onsite interview, please reply back to us for the location add…" at bounding box center [250, 153] width 138 height 52
click at [225, 174] on span "If you prefer an onsite interview, please reply back to us for the location add…" at bounding box center [250, 153] width 138 height 52
click at [221, 178] on span "If you prefer an onsite interview, please reply back to us for the location add…" at bounding box center [250, 153] width 138 height 52
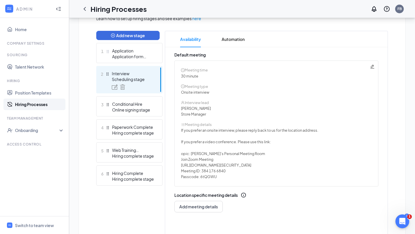
click at [248, 100] on div "Interview lead" at bounding box center [276, 103] width 191 height 6
click at [202, 170] on span "Meeting ID: 384 176 6840" at bounding box center [203, 171] width 45 height 5
click at [217, 170] on span "Meeting ID: 384 176 6840" at bounding box center [203, 171] width 45 height 5
click at [373, 65] on icon "Pencil" at bounding box center [372, 66] width 5 height 5
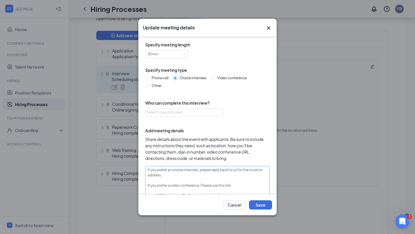
scroll to position [43, 0]
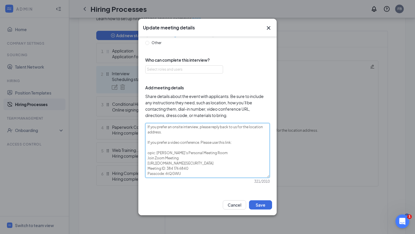
click at [147, 148] on textarea "If you prefer an onsite interview, please reply back to us for the location add…" at bounding box center [207, 150] width 125 height 55
type textarea "If you prefer an onsite interview, please reply back to us for the location add…"
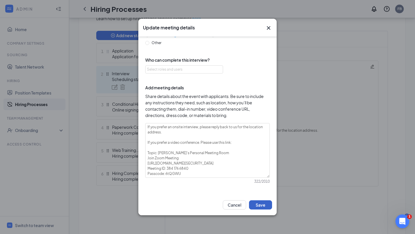
click at [264, 204] on button "Save" at bounding box center [260, 204] width 23 height 9
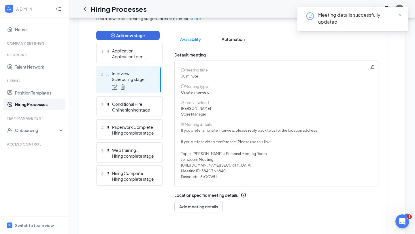
click at [251, 167] on span "[URL][DOMAIN_NAME][SECURITY_DATA]" at bounding box center [216, 165] width 70 height 5
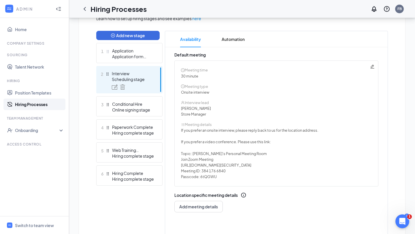
click at [372, 66] on icon "Pencil" at bounding box center [372, 66] width 5 height 5
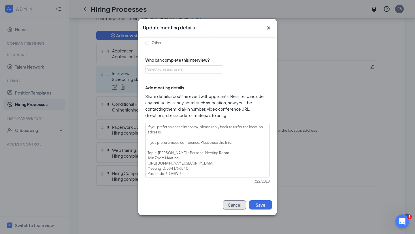
click at [236, 203] on button "Cancel" at bounding box center [234, 204] width 23 height 9
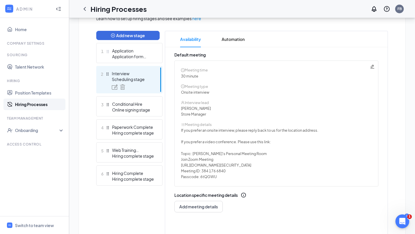
drag, startPoint x: 184, startPoint y: 154, endPoint x: 189, endPoint y: 156, distance: 5.0
click at [189, 156] on span "If you prefer an onsite interview, please reply back to us for the location add…" at bounding box center [250, 153] width 138 height 52
click at [221, 178] on span "If you prefer an onsite interview, please reply back to us for the location add…" at bounding box center [250, 153] width 138 height 52
drag, startPoint x: 177, startPoint y: 166, endPoint x: 346, endPoint y: 167, distance: 168.7
click at [346, 167] on div "Meeting time 30 minute Meeting type Onsite interview Interview lead [PERSON_NAM…" at bounding box center [276, 124] width 204 height 126
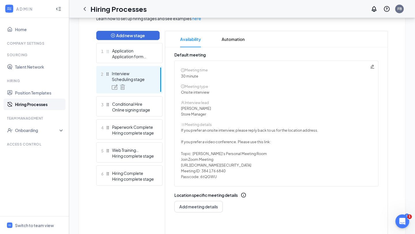
click at [317, 149] on span "If you prefer an onsite interview, please reply back to us for the location add…" at bounding box center [250, 153] width 138 height 52
click at [231, 40] on span "Automation" at bounding box center [233, 39] width 23 height 16
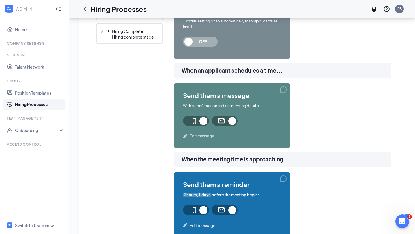
scroll to position [318, 0]
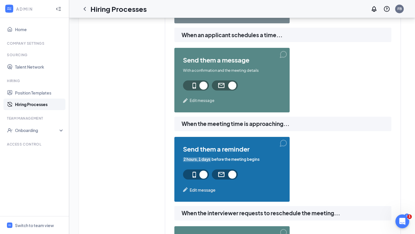
click at [198, 101] on span "Edit message" at bounding box center [202, 101] width 25 height 6
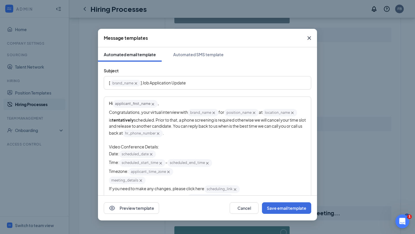
scroll to position [6, 0]
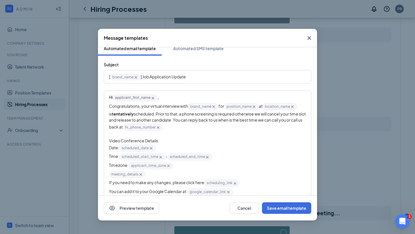
click at [148, 178] on div "meeting_details‌‌‌‌ {{meeting_details}}" at bounding box center [207, 174] width 197 height 9
click at [152, 178] on div "meeting_details‌‌‌‌ {{meeting_details}}" at bounding box center [207, 174] width 197 height 9
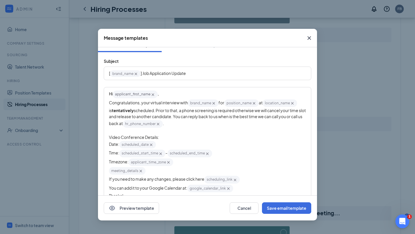
scroll to position [0, 0]
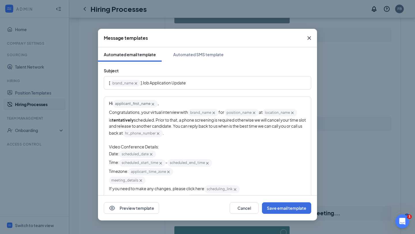
click at [251, 145] on div "Video Conference Details:" at bounding box center [207, 147] width 197 height 6
click at [131, 123] on span "scheduled. Prior to that, a phone screening is required otherwise we will cance…" at bounding box center [208, 126] width 198 height 18
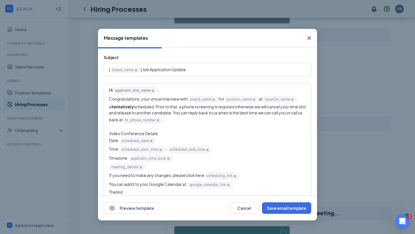
scroll to position [20, 0]
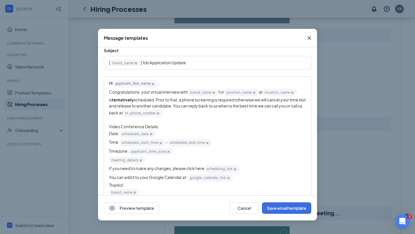
click at [204, 149] on div "Timezone: applicant_time_zone‌‌‌‌ {{applicant_time_zone}}" at bounding box center [207, 151] width 197 height 9
click at [264, 156] on div "Timezone: applicant_time_zone‌‌‌‌ {{applicant_time_zone}}" at bounding box center [207, 151] width 197 height 9
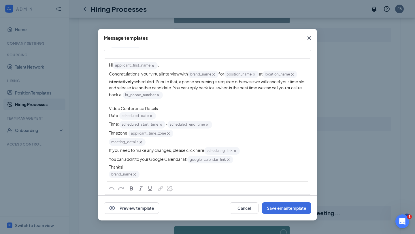
scroll to position [35, 0]
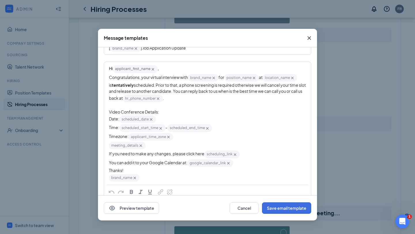
click at [162, 120] on div "Date: scheduled_date‌‌‌‌ {{scheduled_date}}" at bounding box center [207, 119] width 197 height 9
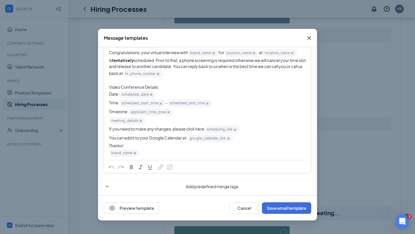
scroll to position [61, 0]
click at [108, 139] on div "Hi applicant_first_name‌‌‌‌ {{applicant_first_name}} , Congratulations, your vi…" at bounding box center [207, 98] width 206 height 122
click at [238, 139] on div "You can add it to your Google Calendar at: google_calendar_link‌‌‌‌ {{google_ca…" at bounding box center [207, 137] width 197 height 9
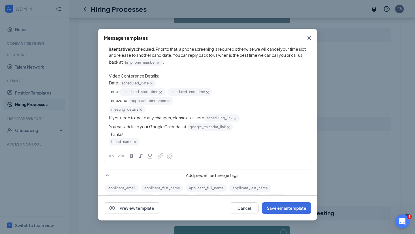
scroll to position [93, 0]
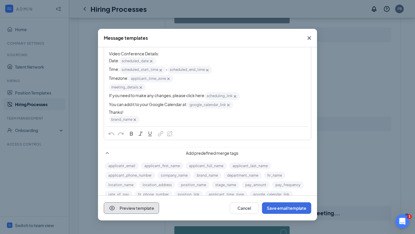
click at [144, 211] on button "Preview template" at bounding box center [131, 208] width 55 height 12
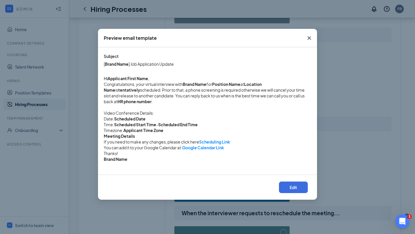
scroll to position [0, 0]
click at [311, 37] on icon "Cross" at bounding box center [309, 38] width 7 height 7
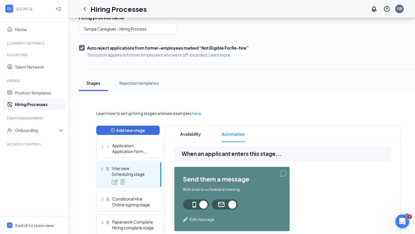
scroll to position [41, 0]
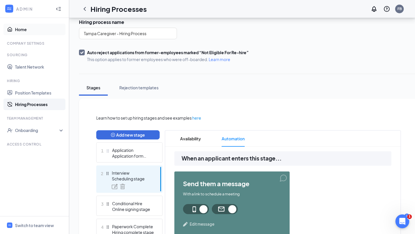
click at [20, 30] on link "Home" at bounding box center [39, 30] width 49 height 12
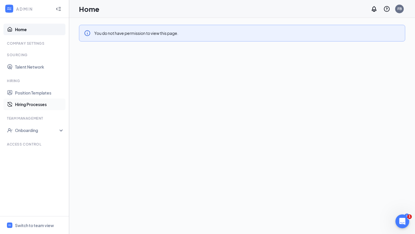
click at [25, 104] on link "Hiring Processes" at bounding box center [39, 105] width 49 height 12
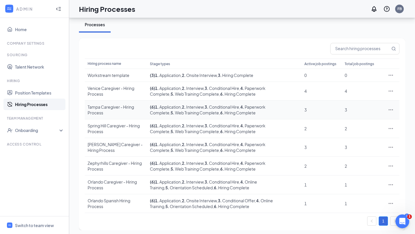
scroll to position [29, 0]
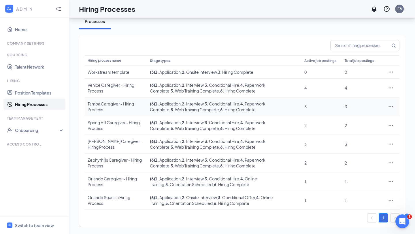
click at [126, 107] on div "Tampa Caregiver - Hiring Process" at bounding box center [116, 107] width 57 height 12
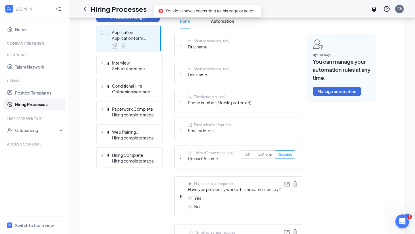
scroll to position [159, 0]
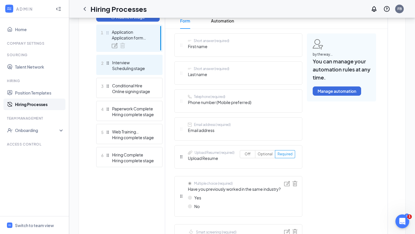
click at [121, 61] on div "Interview" at bounding box center [133, 63] width 42 height 6
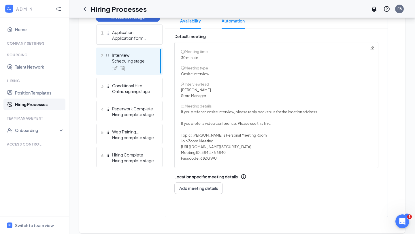
click at [230, 22] on span "Automation" at bounding box center [233, 21] width 23 height 16
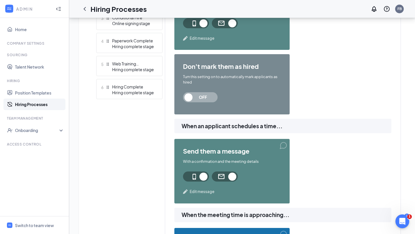
scroll to position [230, 0]
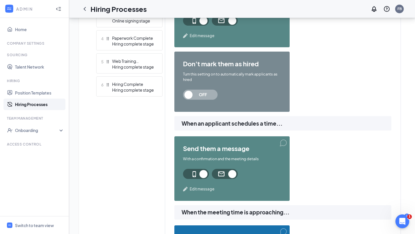
click at [204, 188] on span "Edit message" at bounding box center [202, 189] width 25 height 6
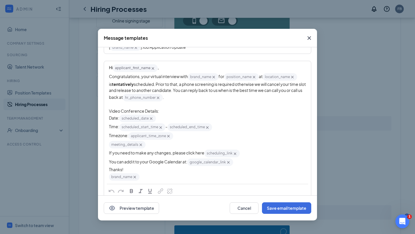
scroll to position [36, 0]
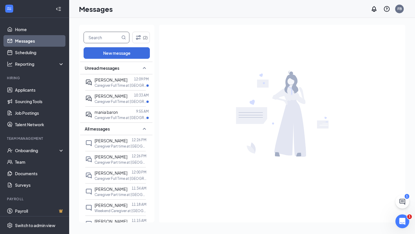
click at [114, 39] on input "text" at bounding box center [102, 37] width 36 height 11
type input "Imani"
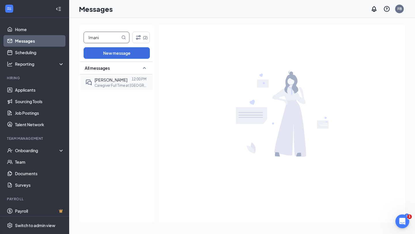
click at [99, 82] on span "[PERSON_NAME]" at bounding box center [111, 79] width 33 height 5
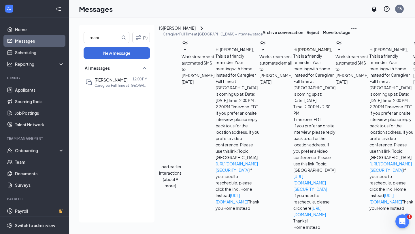
click at [191, 32] on div "[PERSON_NAME]" at bounding box center [179, 28] width 33 height 7
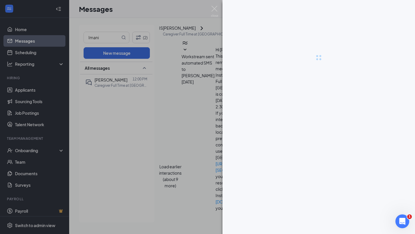
scroll to position [110, 0]
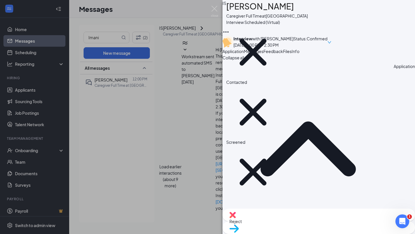
drag, startPoint x: 281, startPoint y: 118, endPoint x: 241, endPoint y: 121, distance: 40.2
copy span "[PHONE_NUMBER]"
click at [308, 10] on div "[PERSON_NAME]" at bounding box center [267, 6] width 82 height 13
drag, startPoint x: 285, startPoint y: 11, endPoint x: 242, endPoint y: 12, distance: 42.7
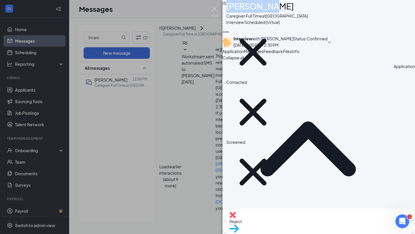
click at [242, 12] on div "[PERSON_NAME]" at bounding box center [267, 6] width 82 height 13
copy h1 "[PERSON_NAME]"
drag, startPoint x: 280, startPoint y: 119, endPoint x: 243, endPoint y: 119, distance: 37.5
copy span "[PHONE_NUMBER]"
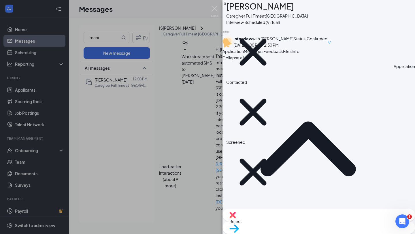
drag, startPoint x: 373, startPoint y: 119, endPoint x: 329, endPoint y: 119, distance: 44.1
copy span "[EMAIL_ADDRESS][DOMAIN_NAME]"
click at [292, 55] on div "Files" at bounding box center [287, 51] width 9 height 6
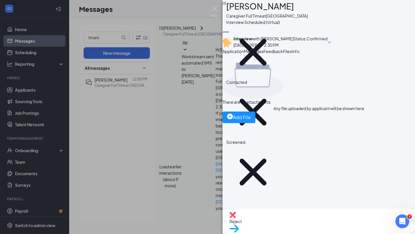
click at [292, 55] on div "Files" at bounding box center [287, 51] width 9 height 6
click at [324, 166] on div "There are no attachments Any file uploaded by applicant will be shown here Add …" at bounding box center [319, 132] width 193 height 154
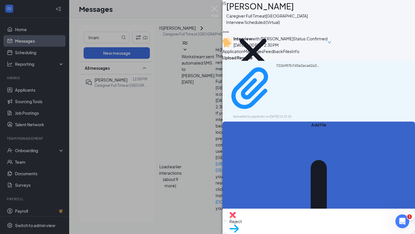
click at [244, 133] on button "Add File" at bounding box center [319, 221] width 193 height 199
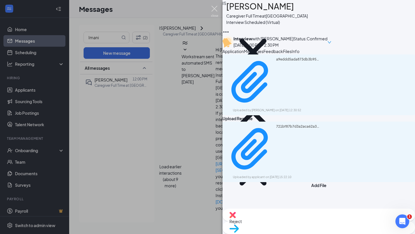
click at [215, 9] on img at bounding box center [214, 11] width 7 height 11
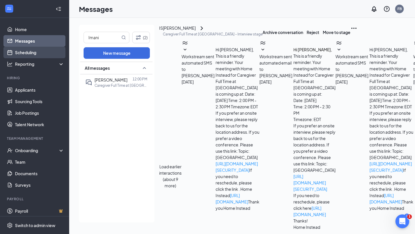
click at [30, 53] on link "Scheduling" at bounding box center [39, 53] width 49 height 12
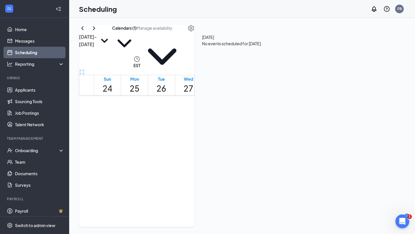
scroll to position [251, 0]
click at [24, 41] on link "Messages" at bounding box center [39, 41] width 49 height 12
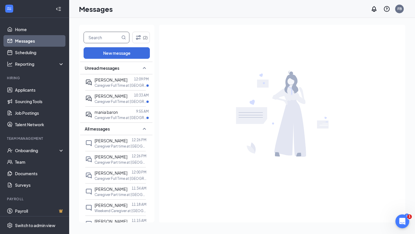
click at [107, 38] on input "text" at bounding box center [102, 37] width 36 height 11
type input "alana"
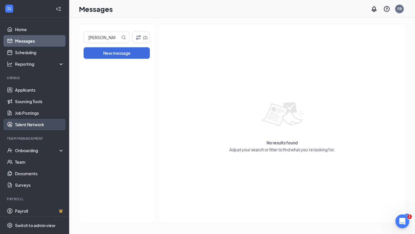
click at [36, 124] on link "Talent Network" at bounding box center [39, 125] width 49 height 12
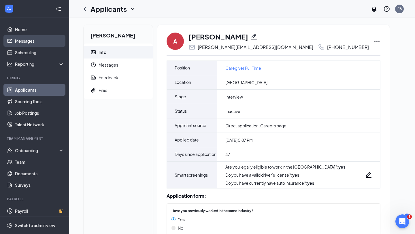
click at [23, 43] on link "Messages" at bounding box center [39, 41] width 49 height 12
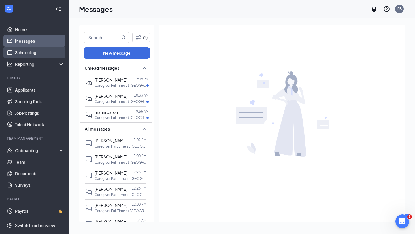
click at [21, 52] on link "Scheduling" at bounding box center [39, 53] width 49 height 12
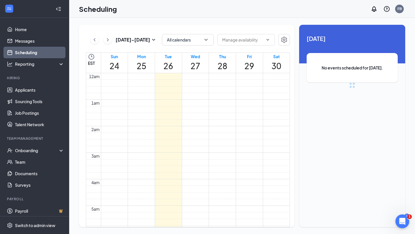
scroll to position [283, 0]
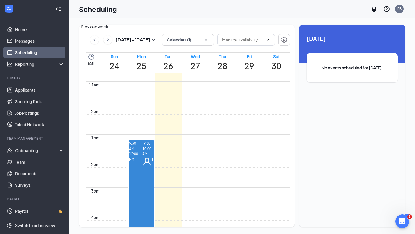
click at [95, 41] on icon "ChevronLeft" at bounding box center [95, 39] width 2 height 3
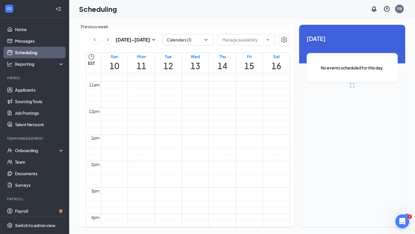
click at [95, 41] on icon "ChevronLeft" at bounding box center [95, 39] width 2 height 3
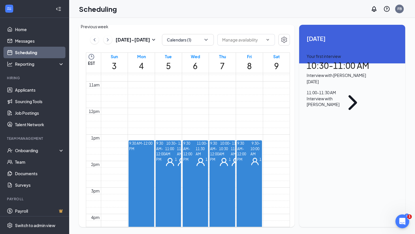
click at [95, 41] on icon "ChevronLeft" at bounding box center [95, 39] width 2 height 3
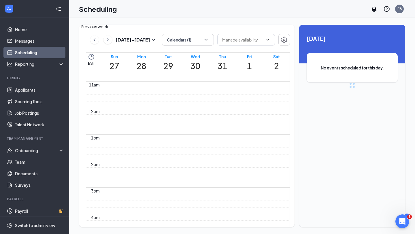
click at [95, 41] on icon "ChevronLeft" at bounding box center [95, 39] width 2 height 3
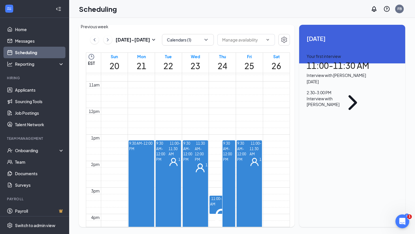
click at [95, 41] on icon "ChevronLeft" at bounding box center [95, 39] width 2 height 3
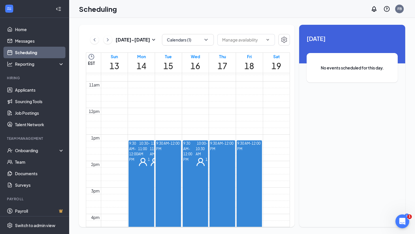
click at [150, 167] on div "1" at bounding box center [156, 162] width 12 height 10
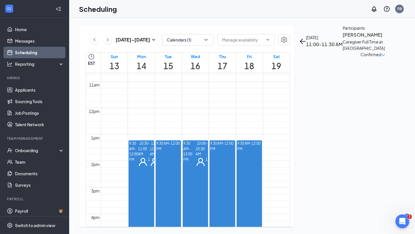
click at [343, 39] on h3 "[PERSON_NAME]" at bounding box center [373, 34] width 61 height 7
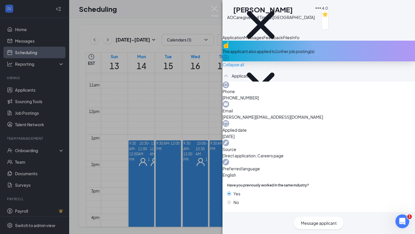
click at [307, 225] on span "Message applicant" at bounding box center [319, 223] width 36 height 6
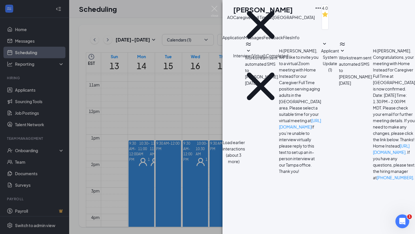
scroll to position [153, 0]
type textarea "Hi {{applicant_first_name}}, Thank you for previously applying to the {{positio…"
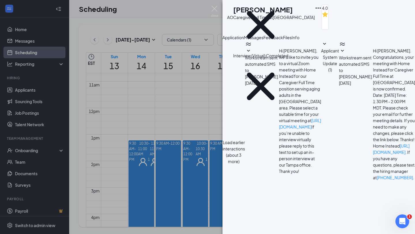
scroll to position [0, 0]
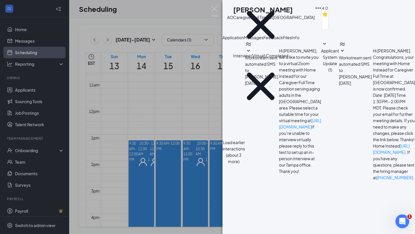
click at [7, 234] on icon "Cross" at bounding box center [3, 237] width 7 height 7
click at [213, 9] on img at bounding box center [214, 11] width 7 height 11
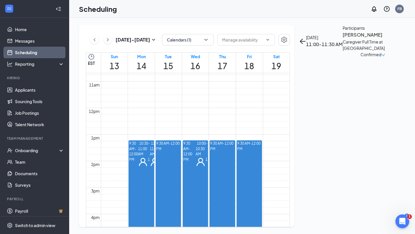
click at [343, 39] on h3 "[PERSON_NAME]" at bounding box center [373, 34] width 61 height 7
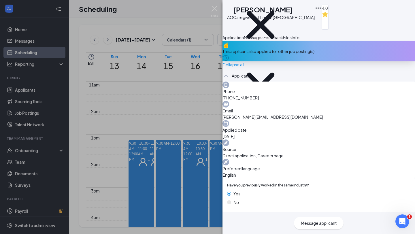
click at [286, 61] on div "This applicant also applied to 1 other job posting(s)" at bounding box center [319, 51] width 193 height 21
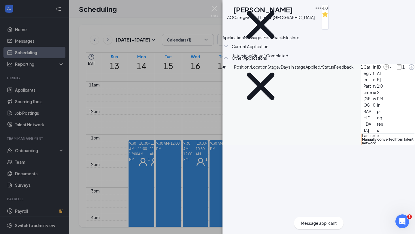
click at [230, 50] on icon "ChevronDown" at bounding box center [226, 46] width 7 height 7
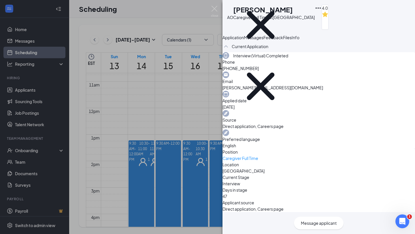
click at [244, 40] on span "Application" at bounding box center [233, 37] width 21 height 5
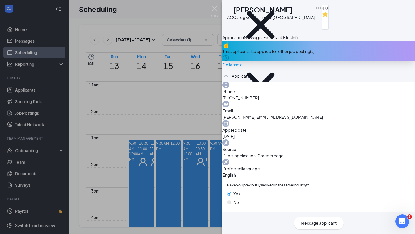
click at [283, 40] on span "Feedback" at bounding box center [274, 37] width 20 height 5
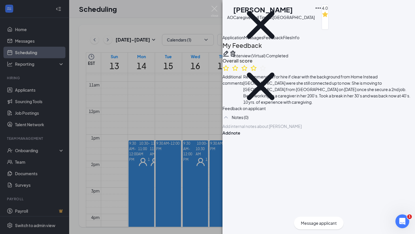
click at [292, 41] on div "Files" at bounding box center [287, 37] width 9 height 6
